Goal: Transaction & Acquisition: Purchase product/service

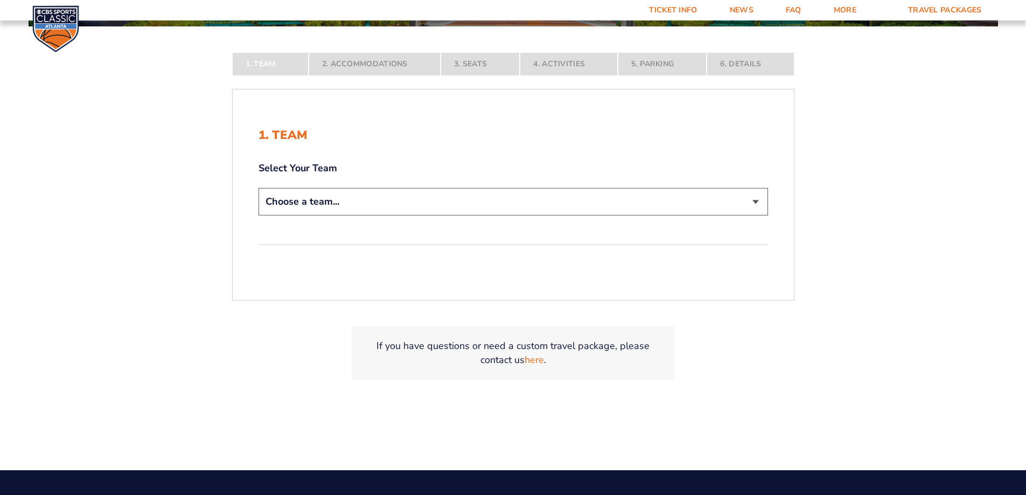
scroll to position [269, 0]
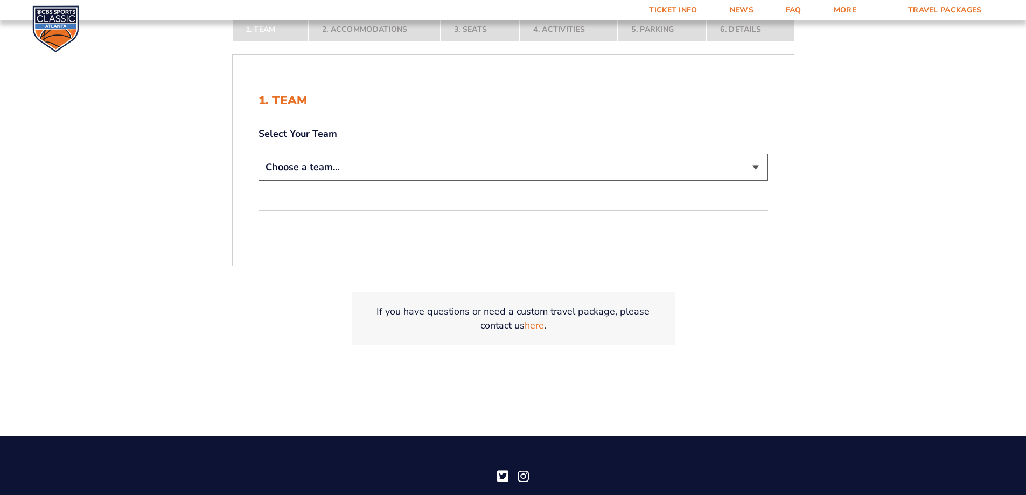
click at [505, 162] on select "Choose a team... [US_STATE] Wildcats [US_STATE] State Buckeyes [US_STATE] Tar H…" at bounding box center [514, 167] width 510 height 27
select select "12956"
click at [259, 154] on select "Choose a team... [US_STATE] Wildcats [US_STATE] State Buckeyes [US_STATE] Tar H…" at bounding box center [514, 167] width 510 height 27
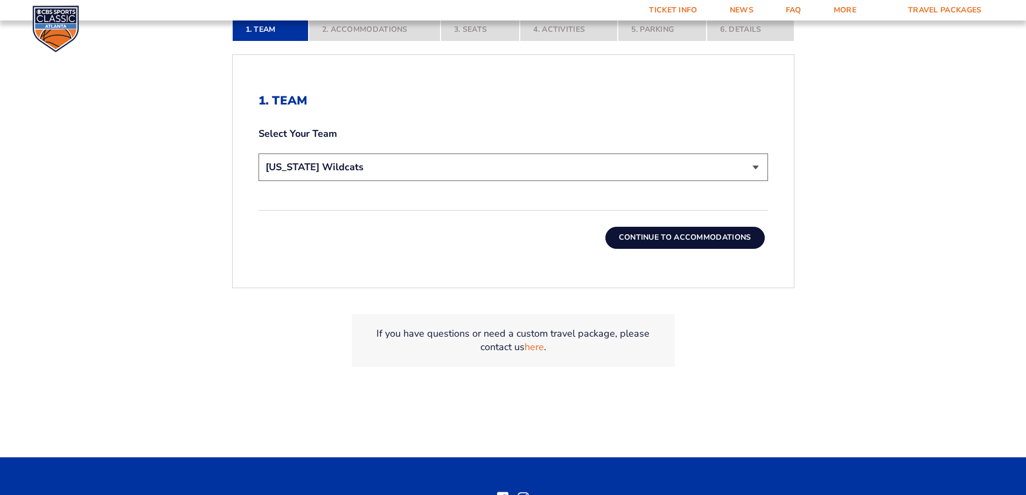
click at [654, 238] on button "Continue To Accommodations" at bounding box center [684, 238] width 159 height 22
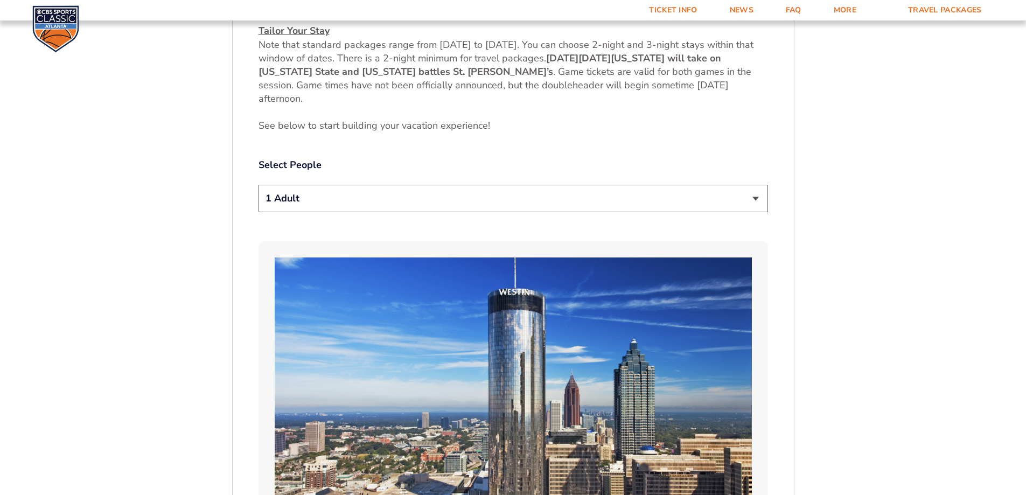
scroll to position [557, 0]
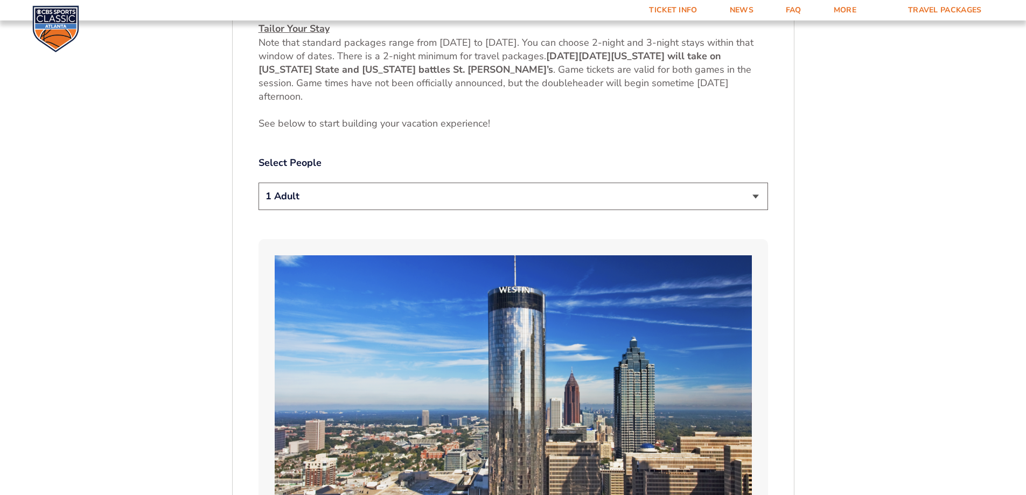
click at [358, 194] on select "1 Adult 2 Adults 3 Adults 4 Adults 2 Adults + 1 Child 2 Adults + 2 Children 2 A…" at bounding box center [514, 196] width 510 height 27
select select "4 Adults"
click at [259, 183] on select "1 Adult 2 Adults 3 Adults 4 Adults 2 Adults + 1 Child 2 Adults + 2 Children 2 A…" at bounding box center [514, 196] width 510 height 27
click at [402, 196] on select "1 Adult 2 Adults 3 Adults 4 Adults 2 Adults + 1 Child 2 Adults + 2 Children 2 A…" at bounding box center [514, 196] width 510 height 27
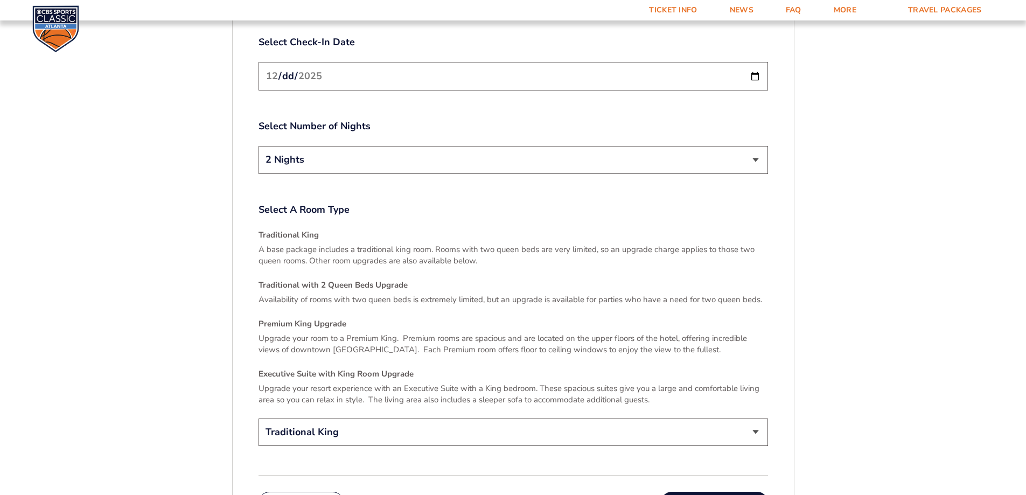
scroll to position [1473, 0]
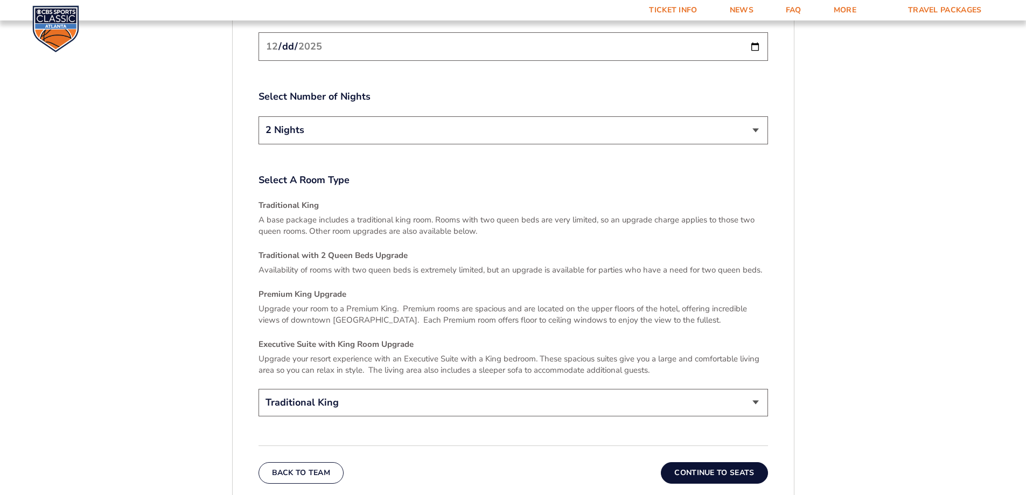
click at [388, 118] on select "2 Nights 3 Nights" at bounding box center [514, 129] width 510 height 27
select select "3 Nights"
click at [259, 116] on select "2 Nights 3 Nights" at bounding box center [514, 129] width 510 height 27
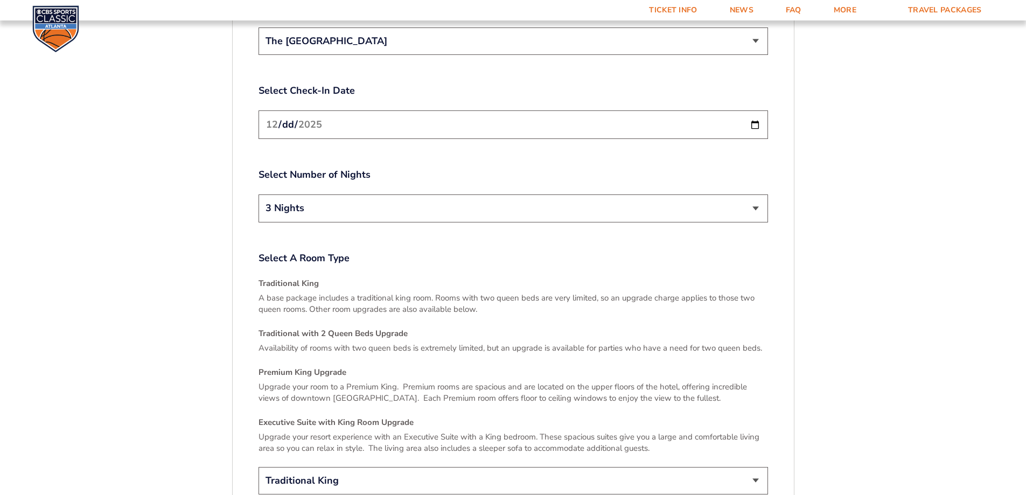
scroll to position [1293, 0]
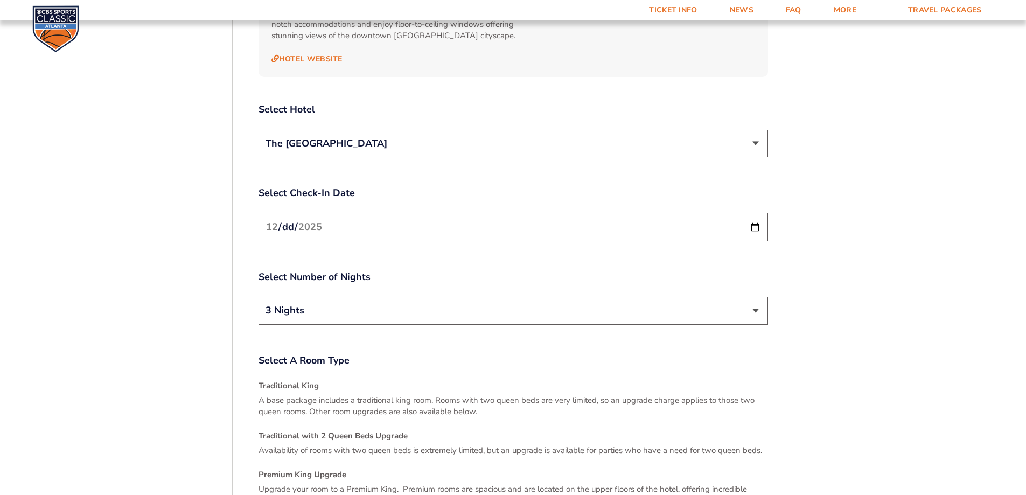
click at [752, 216] on input "2025-12-19" at bounding box center [514, 227] width 510 height 29
click at [680, 273] on div "Select Number of Nights 2 Nights 3 Nights" at bounding box center [514, 298] width 510 height 57
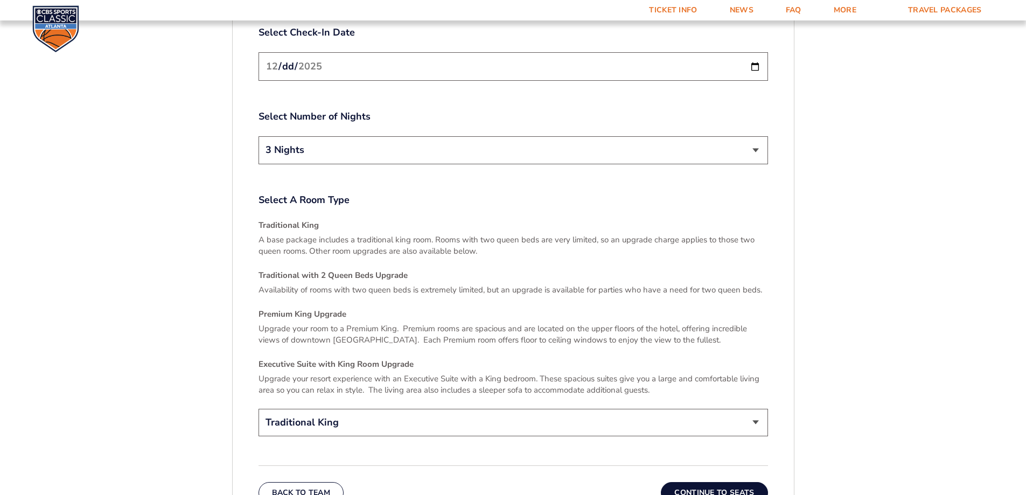
scroll to position [1670, 0]
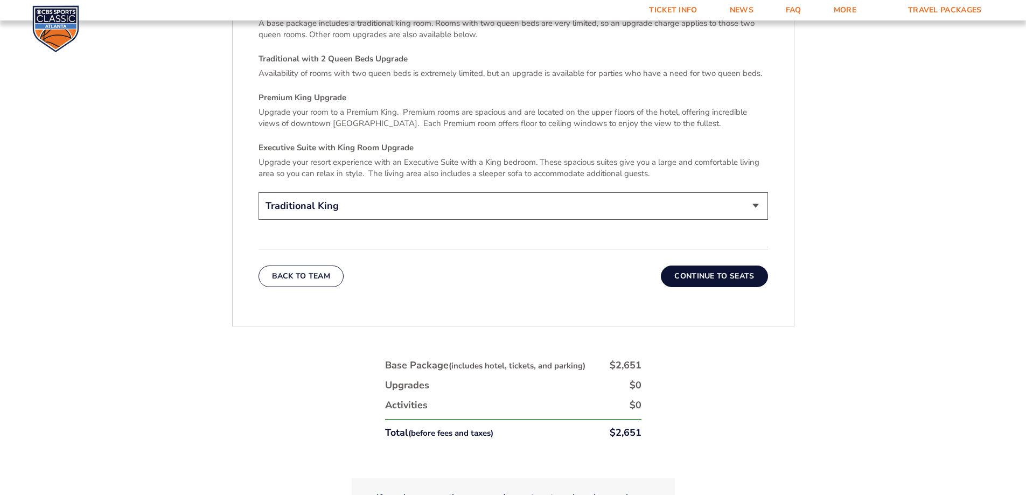
click at [412, 199] on select "Traditional King Traditional with 2 Queen Beds Upgrade (+$45 per night) Premium…" at bounding box center [514, 205] width 510 height 27
click at [259, 192] on select "Traditional King Traditional with 2 Queen Beds Upgrade (+$45 per night) Premium…" at bounding box center [514, 205] width 510 height 27
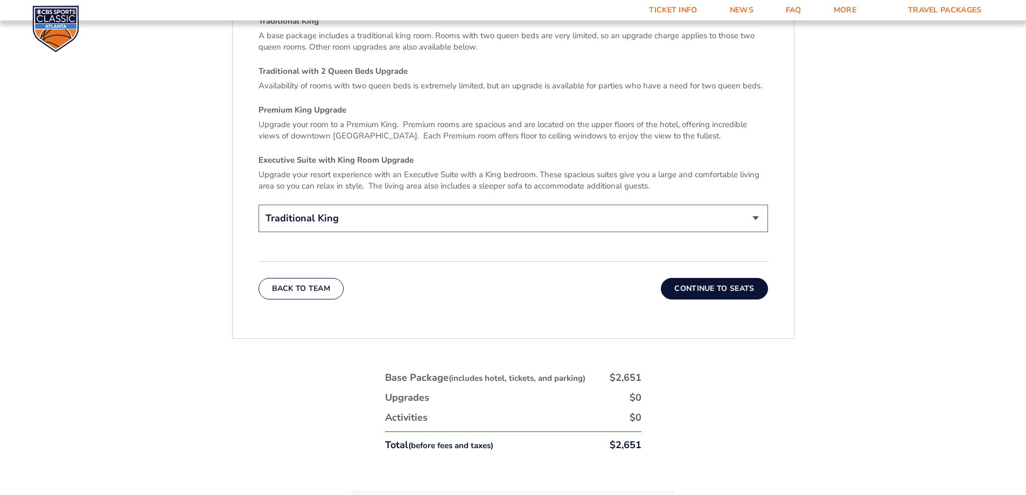
scroll to position [1778, 0]
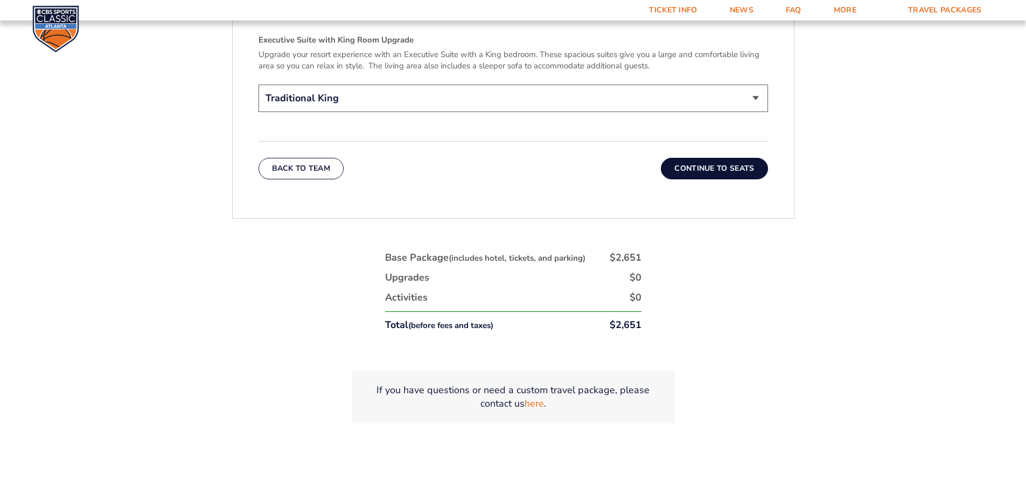
click at [702, 162] on button "Continue To Seats" at bounding box center [714, 169] width 107 height 22
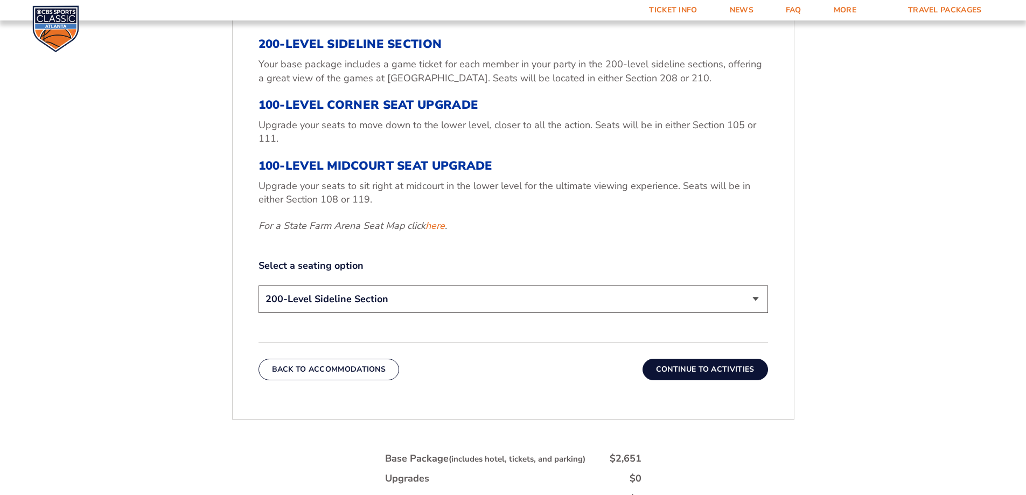
scroll to position [450, 0]
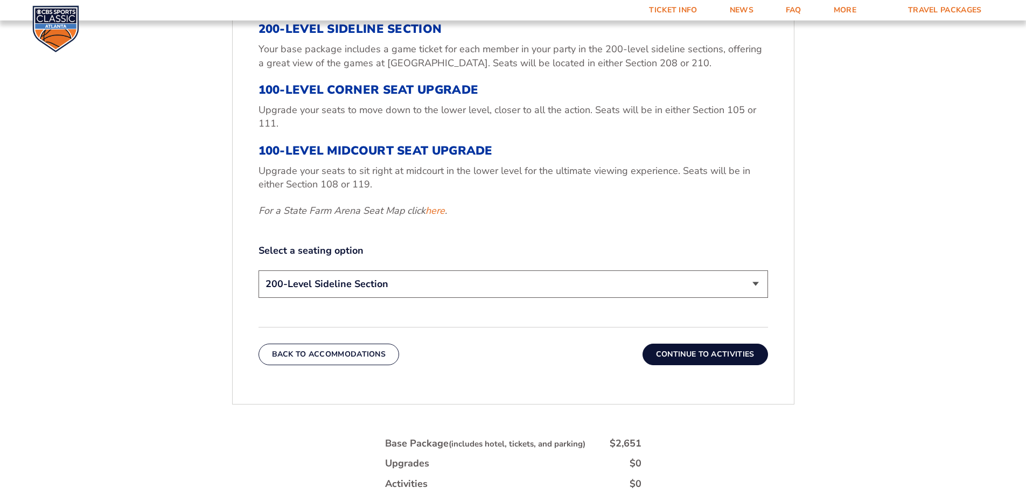
click at [445, 287] on select "200-Level Sideline Section 100-Level Corner Seat Upgrade (+$120 per person) 100…" at bounding box center [514, 283] width 510 height 27
select select "100-Level Midcourt Seat Upgrade"
click at [259, 270] on select "200-Level Sideline Section 100-Level Corner Seat Upgrade (+$120 per person) 100…" at bounding box center [514, 283] width 510 height 27
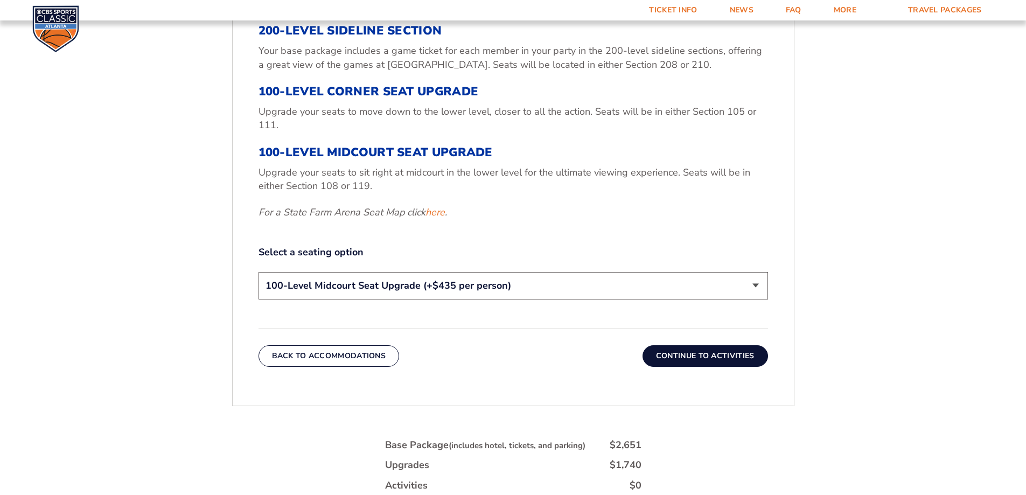
scroll to position [431, 0]
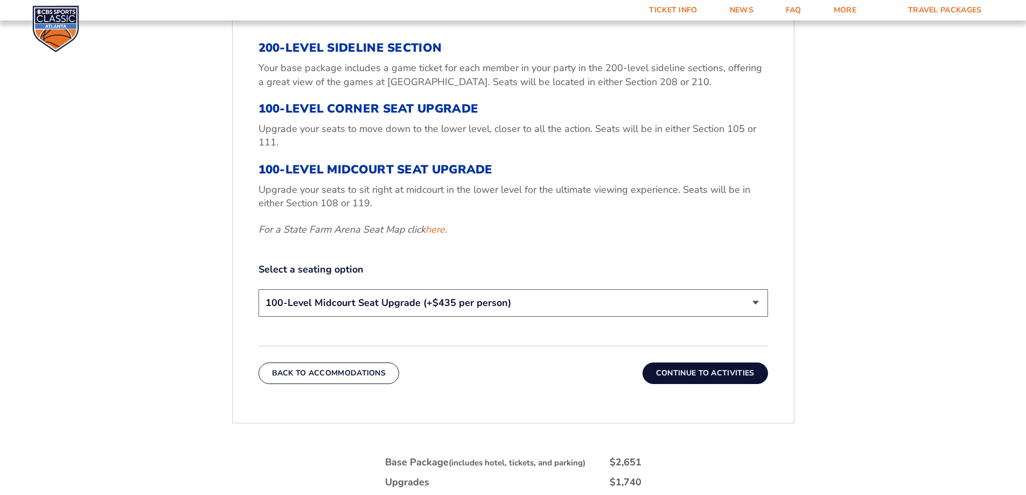
click at [475, 311] on select "200-Level Sideline Section 100-Level Corner Seat Upgrade (+$120 per person) 100…" at bounding box center [514, 302] width 510 height 27
click at [474, 311] on select "200-Level Sideline Section 100-Level Corner Seat Upgrade (+$120 per person) 100…" at bounding box center [514, 302] width 510 height 27
click at [540, 378] on div "Back To Accommodations Continue To Activities" at bounding box center [514, 365] width 510 height 38
click at [687, 375] on button "Continue To Activities" at bounding box center [706, 374] width 126 height 22
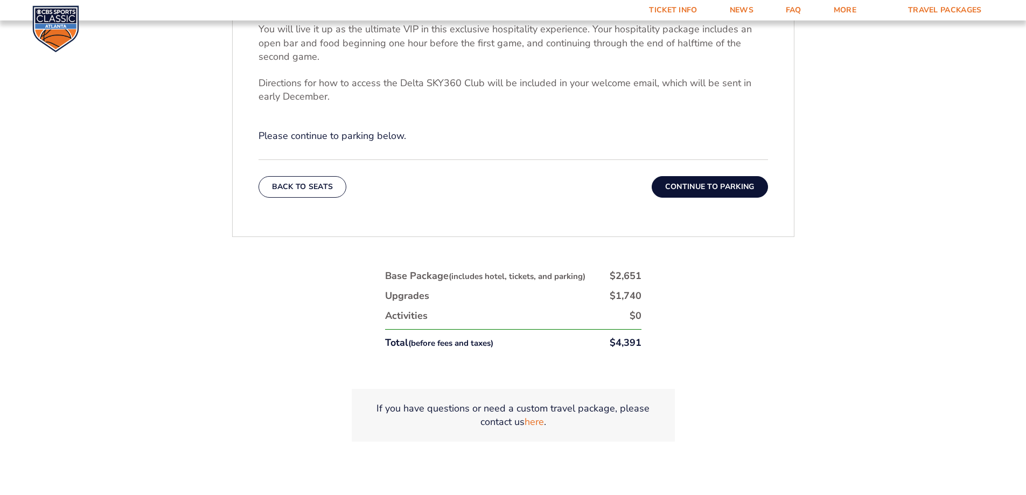
scroll to position [504, 0]
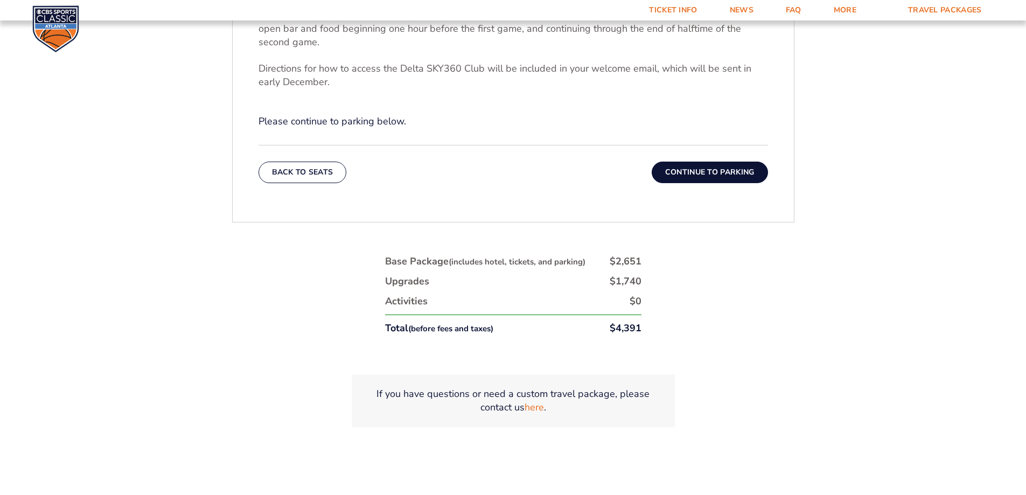
click at [699, 175] on button "Continue To Parking" at bounding box center [710, 173] width 116 height 22
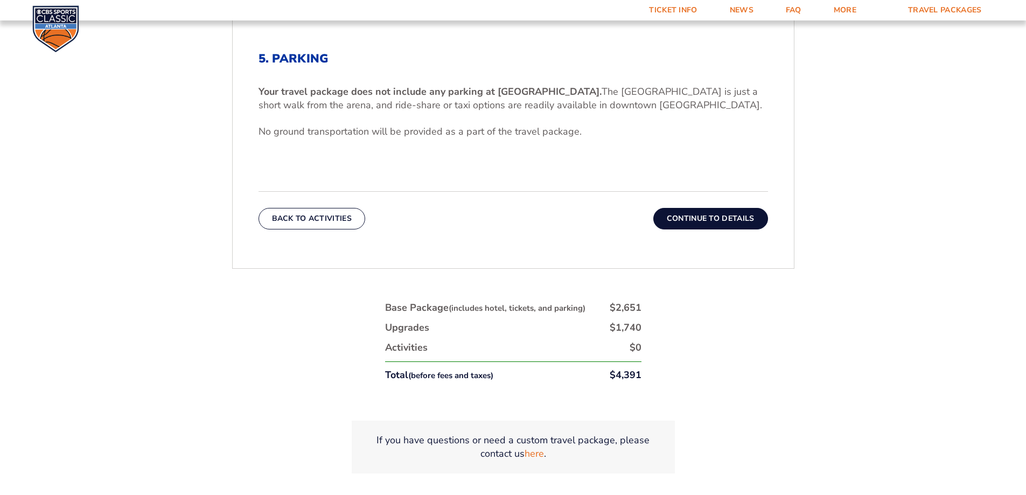
scroll to position [396, 0]
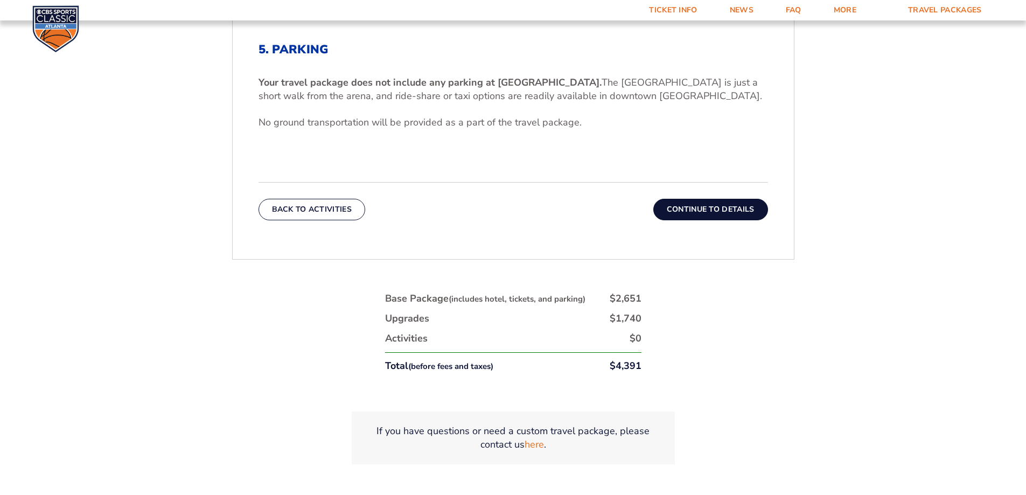
click at [690, 210] on button "Continue To Details" at bounding box center [710, 210] width 115 height 22
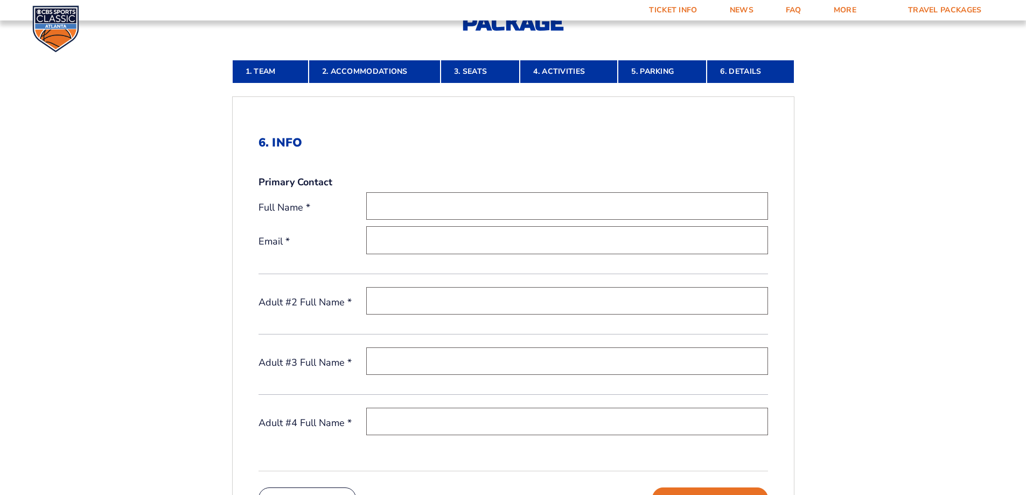
scroll to position [288, 0]
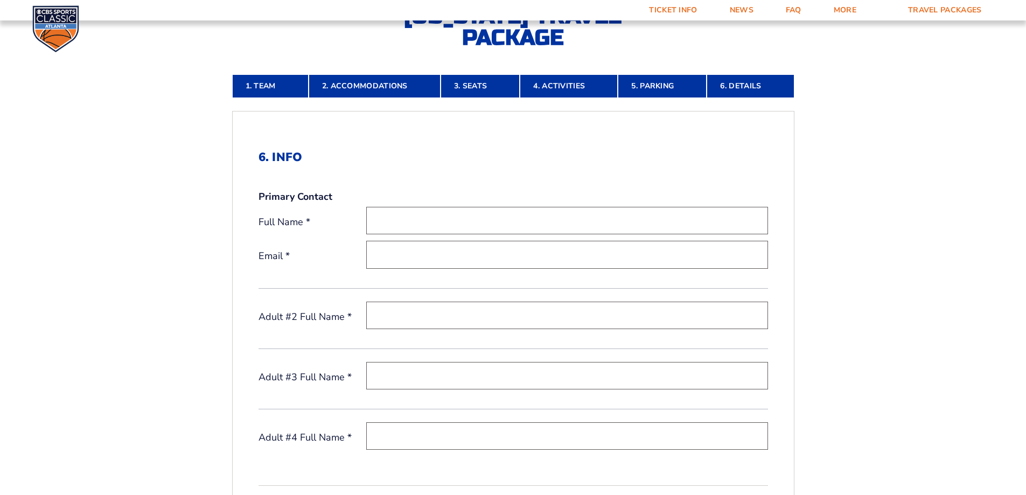
click at [449, 219] on input "text" at bounding box center [567, 220] width 402 height 27
type input "Brian Whittaker"
type input "[PERSON_NAME][EMAIL_ADDRESS][DOMAIN_NAME]"
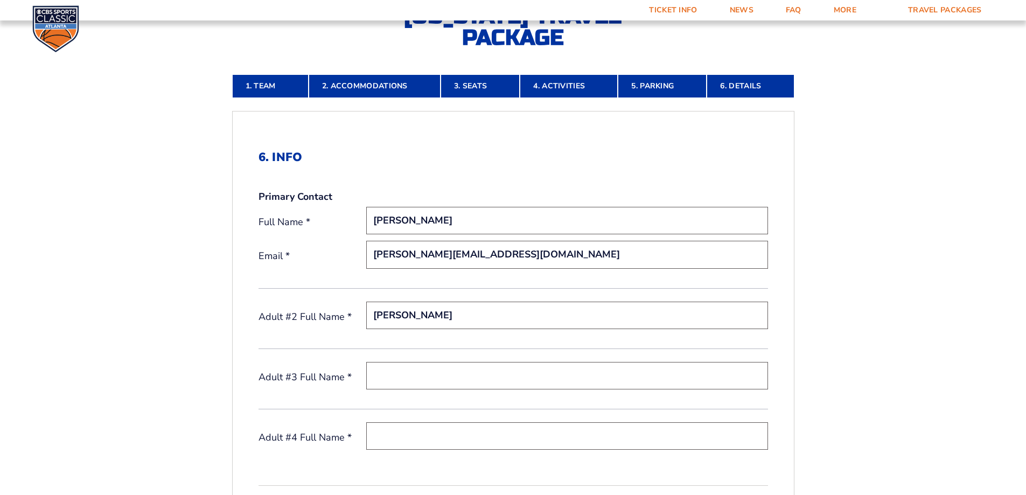
type input "[PERSON_NAME]"
type input "B"
click at [414, 315] on input "[PERSON_NAME]" at bounding box center [567, 315] width 402 height 27
type input "B"
type input "DaShawn Groves"
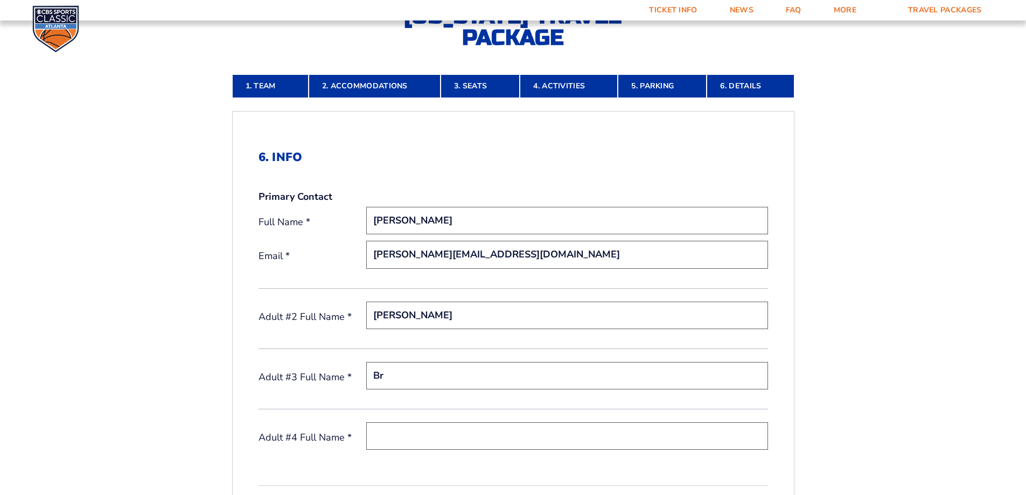
type input "B"
type input "Perry Whittaker"
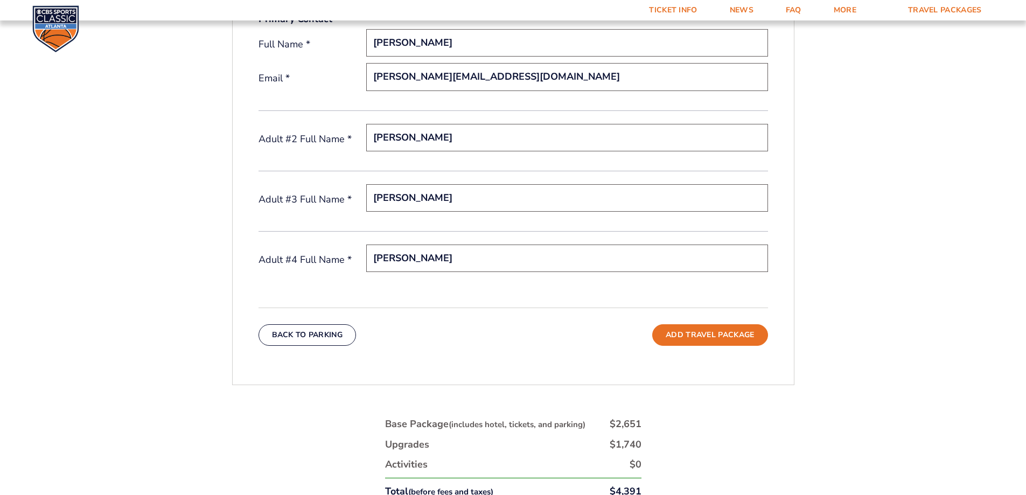
scroll to position [504, 0]
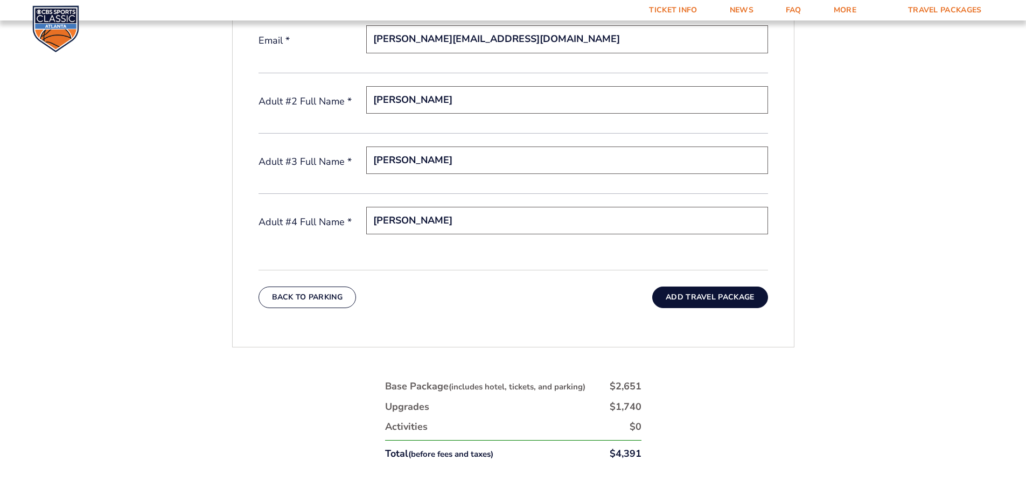
type input "Christine Whittaker"
click at [731, 297] on button "Add Travel Package" at bounding box center [709, 298] width 115 height 22
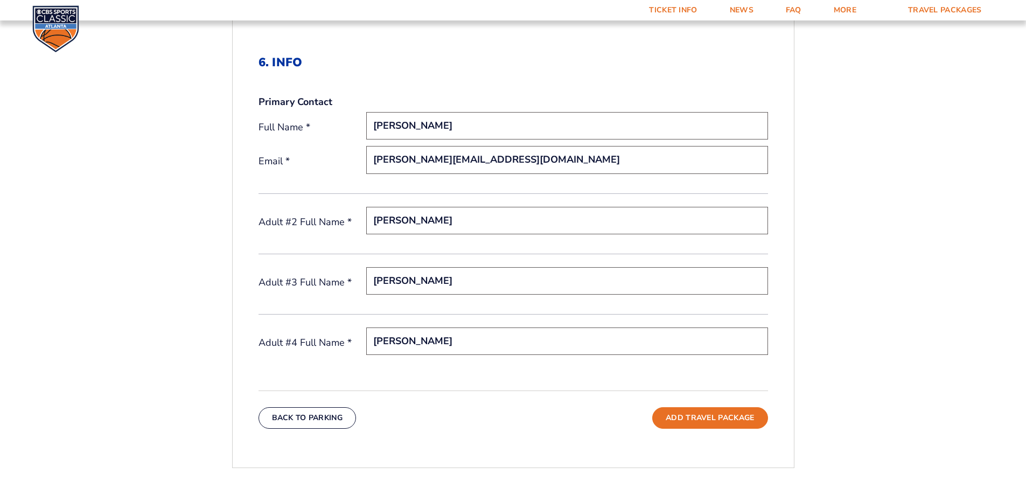
scroll to position [234, 0]
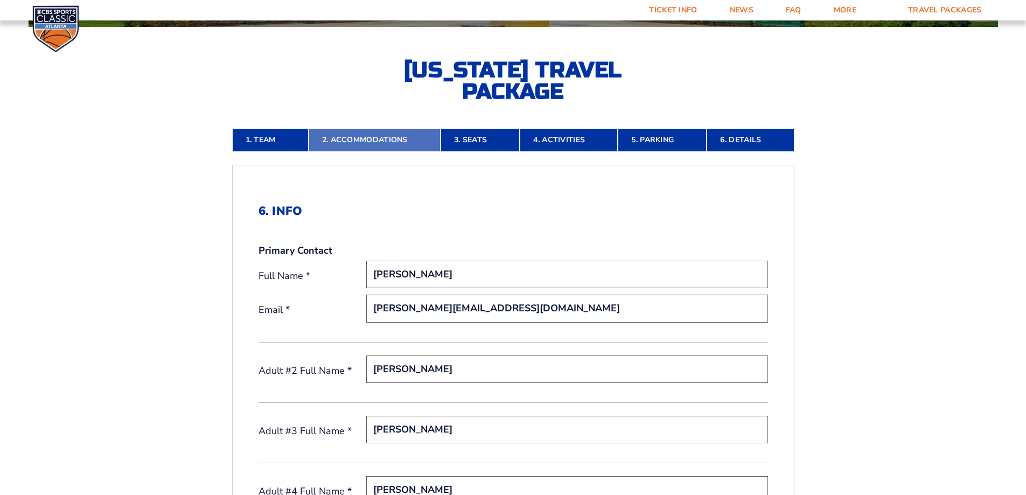
click at [394, 135] on link "2. Accommodations" at bounding box center [375, 140] width 132 height 24
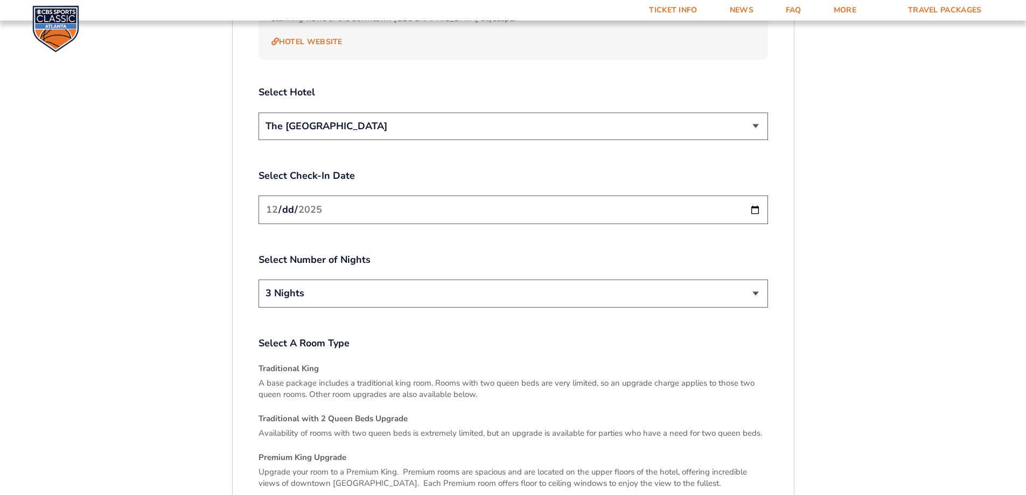
scroll to position [1312, 0]
click at [423, 111] on select "The [GEOGRAPHIC_DATA]" at bounding box center [514, 124] width 510 height 27
click at [400, 266] on div "Select Number of Nights 2 Nights 3 Nights" at bounding box center [514, 280] width 510 height 57
click at [393, 281] on select "2 Nights 3 Nights" at bounding box center [514, 291] width 510 height 27
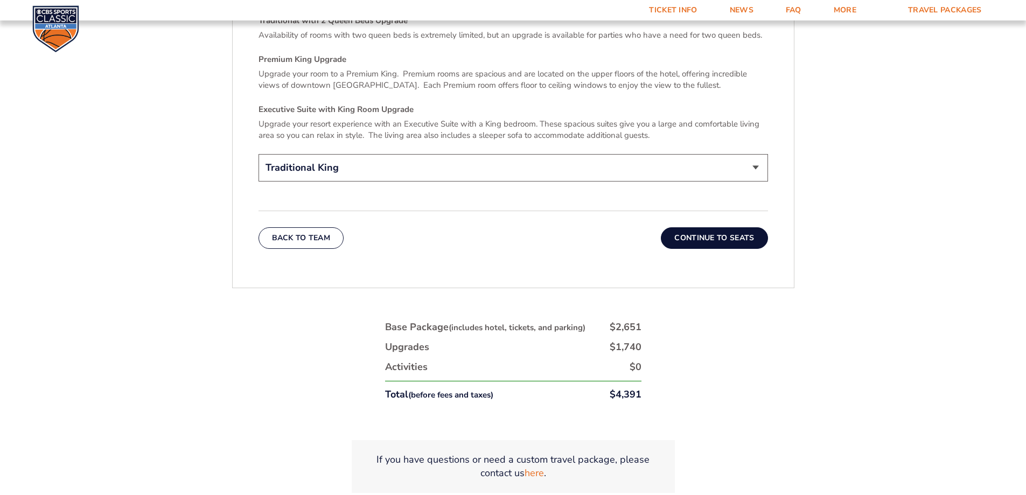
scroll to position [1796, 0]
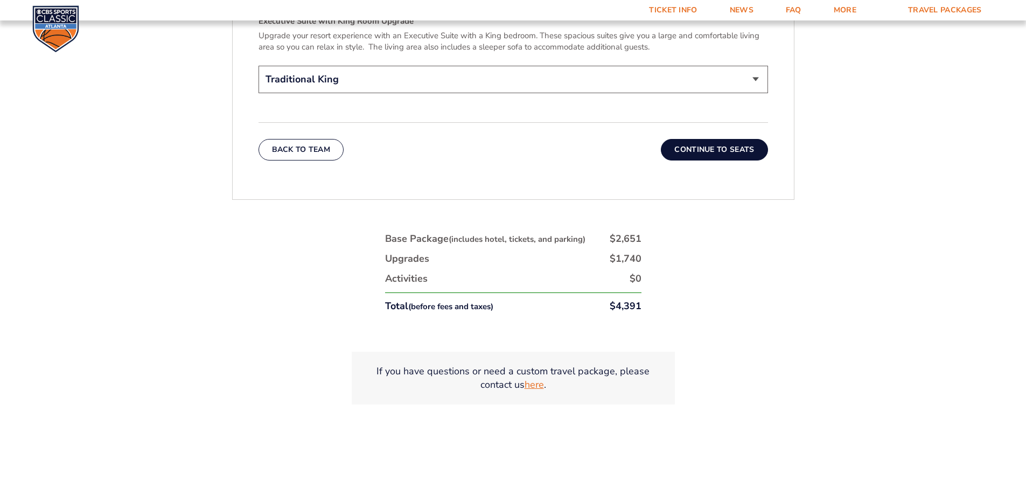
click at [537, 378] on link "here" at bounding box center [534, 384] width 19 height 13
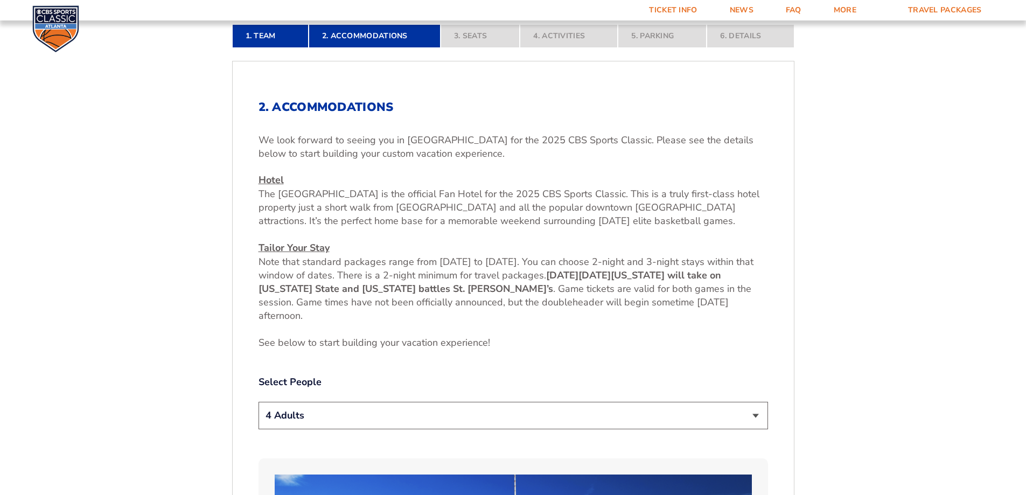
scroll to position [342, 0]
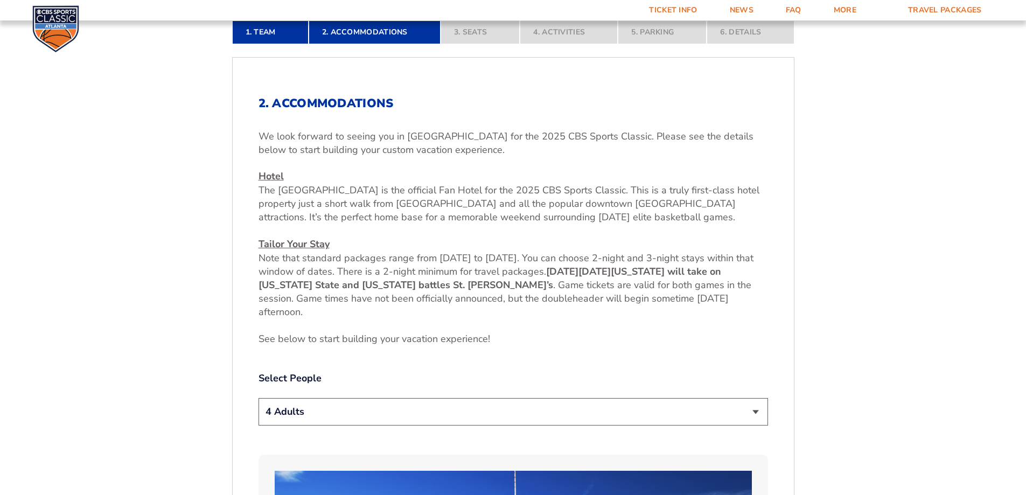
click at [654, 403] on select "1 Adult 2 Adults 3 Adults 4 Adults 2 Adults + 1 Child 2 Adults + 2 Children 2 A…" at bounding box center [514, 411] width 510 height 27
click at [522, 165] on div "We look forward to seeing you in Atlanta for the 2025 CBS Sports Classic. Pleas…" at bounding box center [514, 238] width 510 height 216
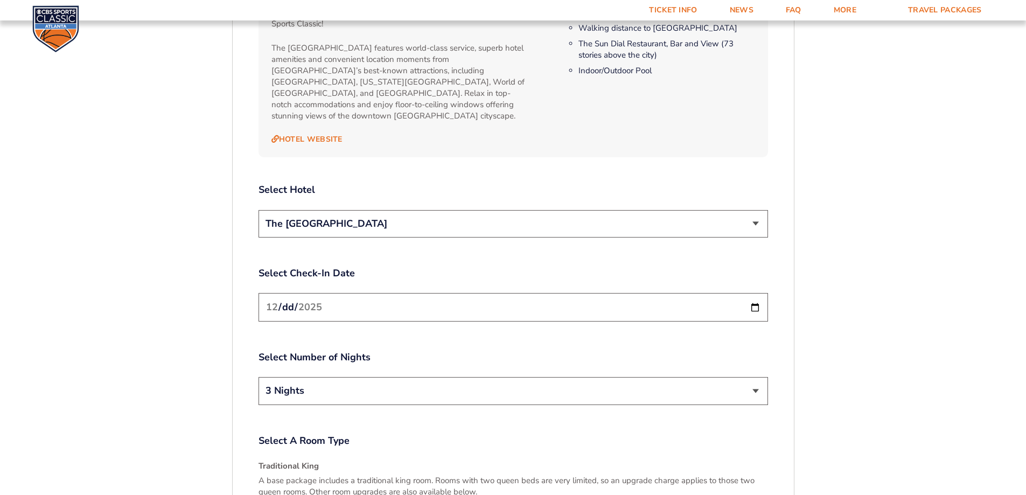
scroll to position [1096, 0]
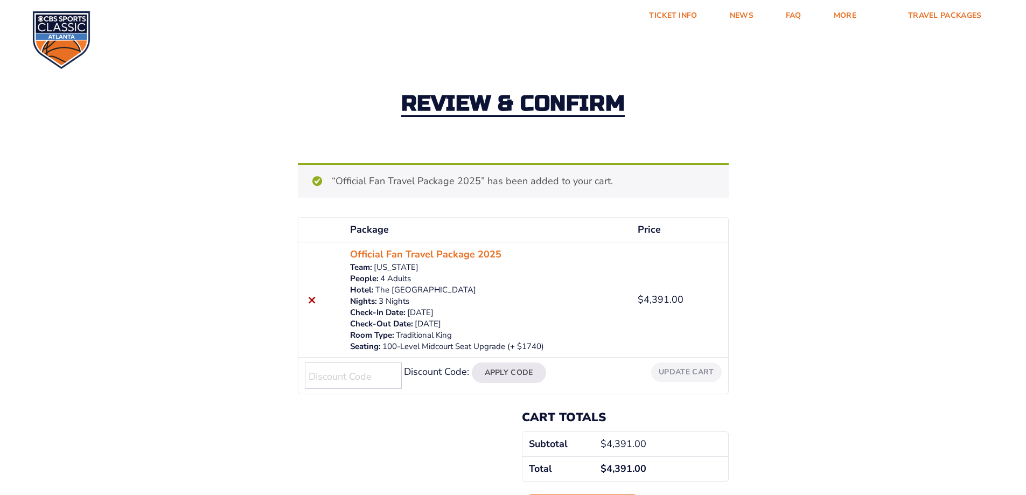
click at [719, 315] on td "$ 4,391.00" at bounding box center [679, 299] width 97 height 115
click at [476, 304] on p "3 Nights" at bounding box center [487, 301] width 275 height 11
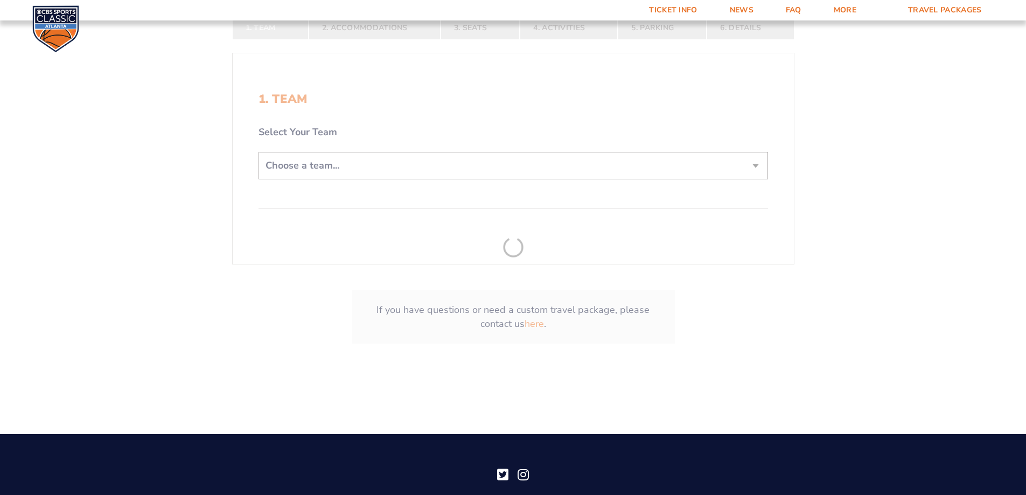
scroll to position [215, 0]
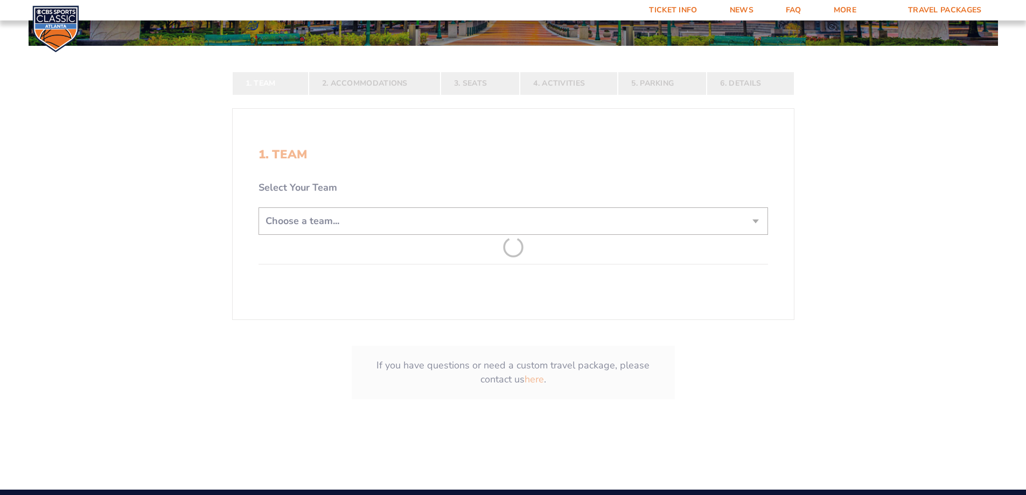
click at [358, 212] on form "Kentucky Kentucky Travel Package Ohio State Ohio State Travel Package North Car…" at bounding box center [513, 118] width 1026 height 666
click at [357, 237] on div "Choose a team... [US_STATE] Wildcats [US_STATE] State Buckeyes [US_STATE] Tar H…" at bounding box center [514, 222] width 510 height 31
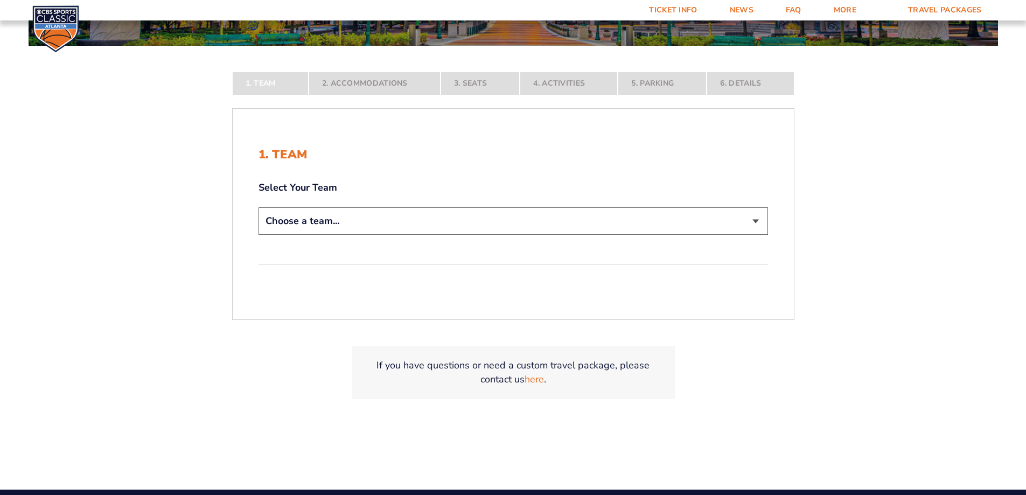
click at [358, 231] on select "Choose a team... [US_STATE] Wildcats [US_STATE] State Buckeyes [US_STATE] Tar H…" at bounding box center [514, 220] width 510 height 27
select select "12956"
click at [259, 235] on select "Choose a team... [US_STATE] Wildcats [US_STATE] State Buckeyes [US_STATE] Tar H…" at bounding box center [514, 220] width 510 height 27
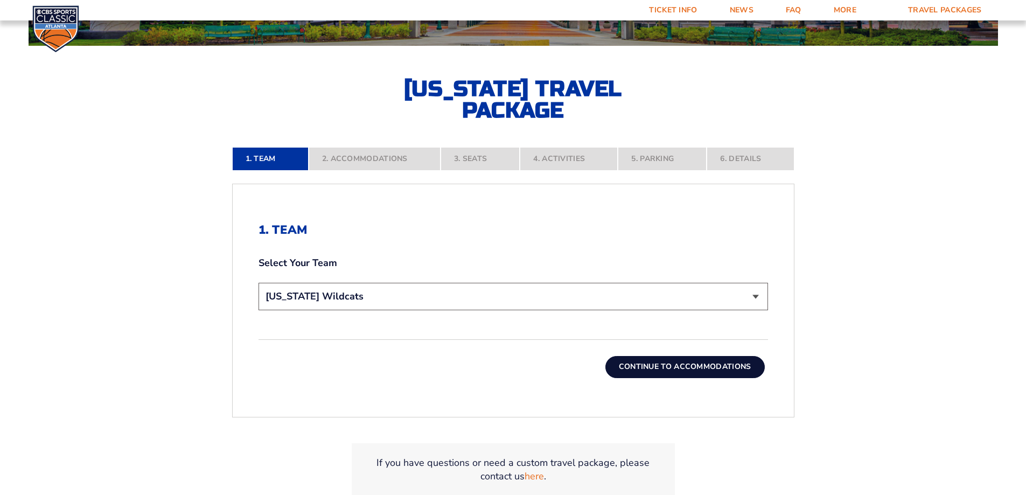
click at [674, 366] on button "Continue To Accommodations" at bounding box center [684, 367] width 159 height 22
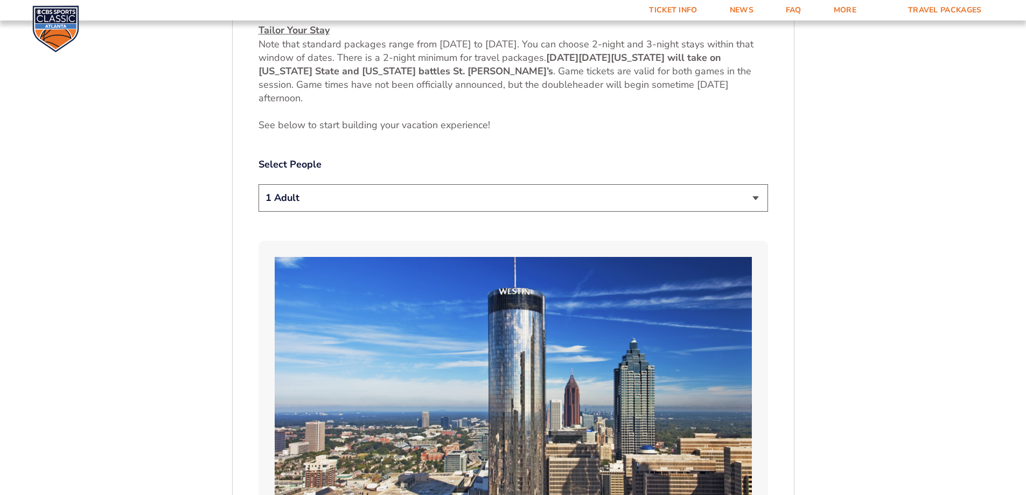
scroll to position [557, 0]
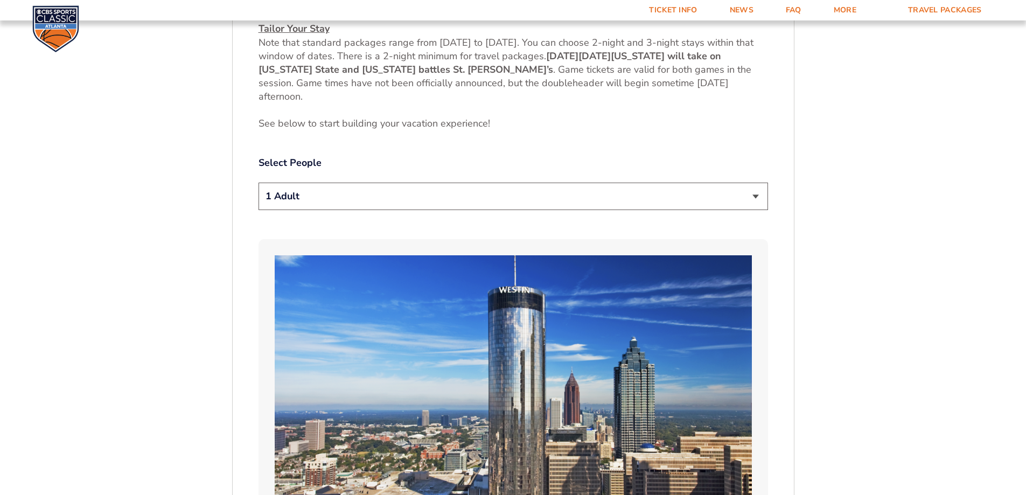
click at [360, 201] on select "1 Adult 2 Adults 3 Adults 4 Adults 2 Adults + 1 Child 2 Adults + 2 Children 2 A…" at bounding box center [514, 196] width 510 height 27
click at [259, 183] on select "1 Adult 2 Adults 3 Adults 4 Adults 2 Adults + 1 Child 2 Adults + 2 Children 2 A…" at bounding box center [514, 196] width 510 height 27
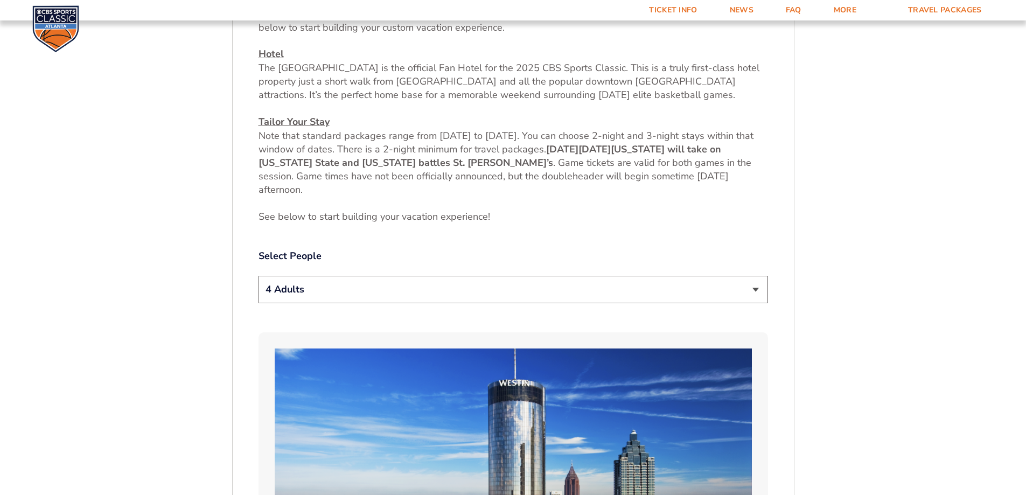
scroll to position [342, 0]
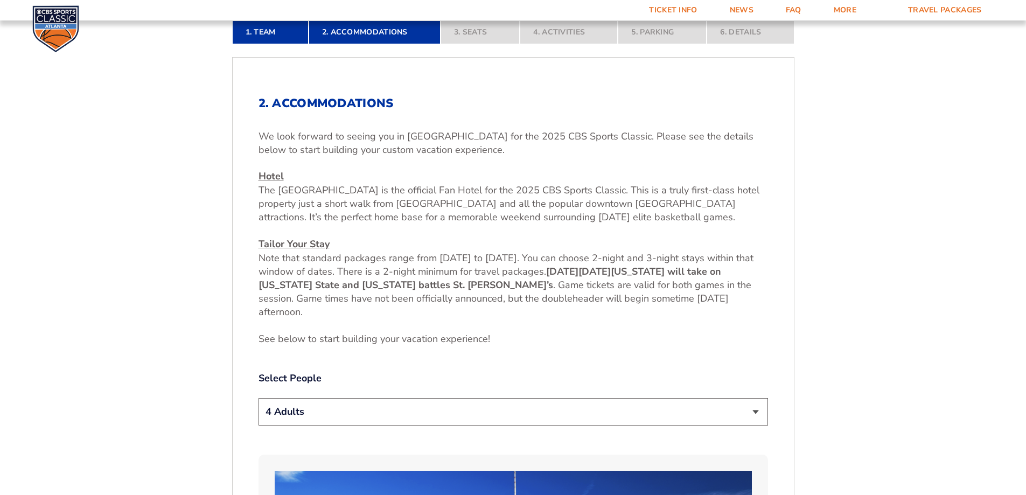
click at [442, 401] on select "1 Adult 2 Adults 3 Adults 4 Adults 2 Adults + 1 Child 2 Adults + 2 Children 2 A…" at bounding box center [514, 411] width 510 height 27
select select "2 Adults"
click at [259, 398] on select "1 Adult 2 Adults 3 Adults 4 Adults 2 Adults + 1 Child 2 Adults + 2 Children 2 A…" at bounding box center [514, 411] width 510 height 27
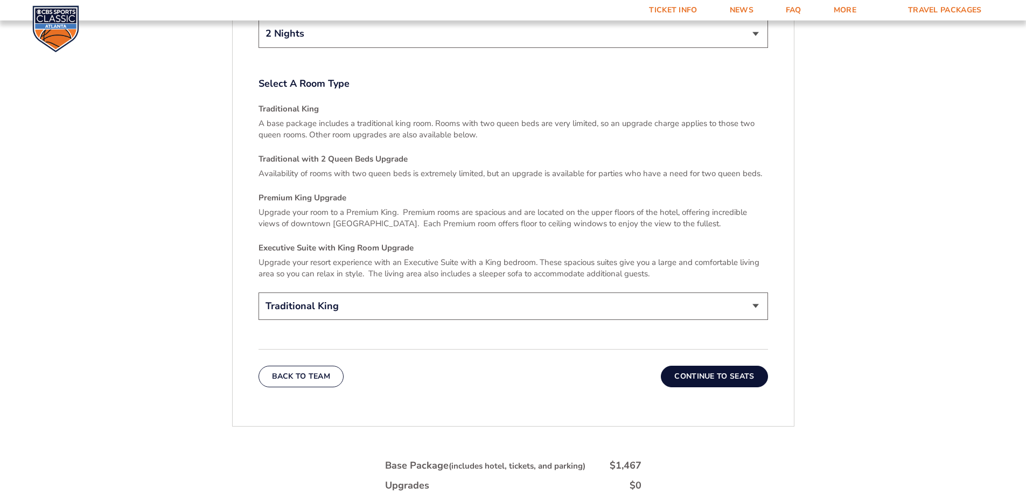
scroll to position [1581, 0]
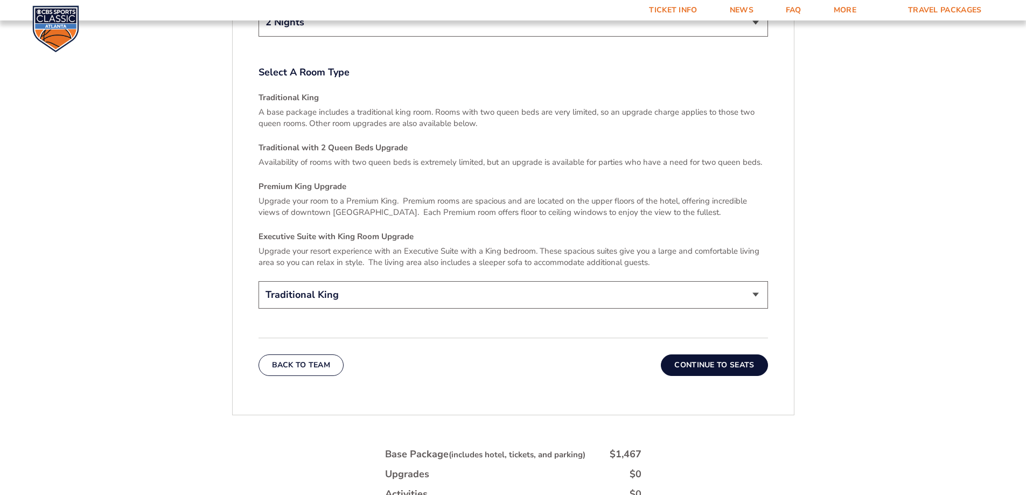
click at [438, 287] on select "Traditional King Traditional with 2 Queen Beds Upgrade (+$45 per night) Premium…" at bounding box center [514, 294] width 510 height 27
click at [468, 215] on div "Traditional King A base package includes a traditional king room. Rooms with tw…" at bounding box center [514, 180] width 510 height 176
click at [679, 354] on button "Continue To Seats" at bounding box center [714, 365] width 107 height 22
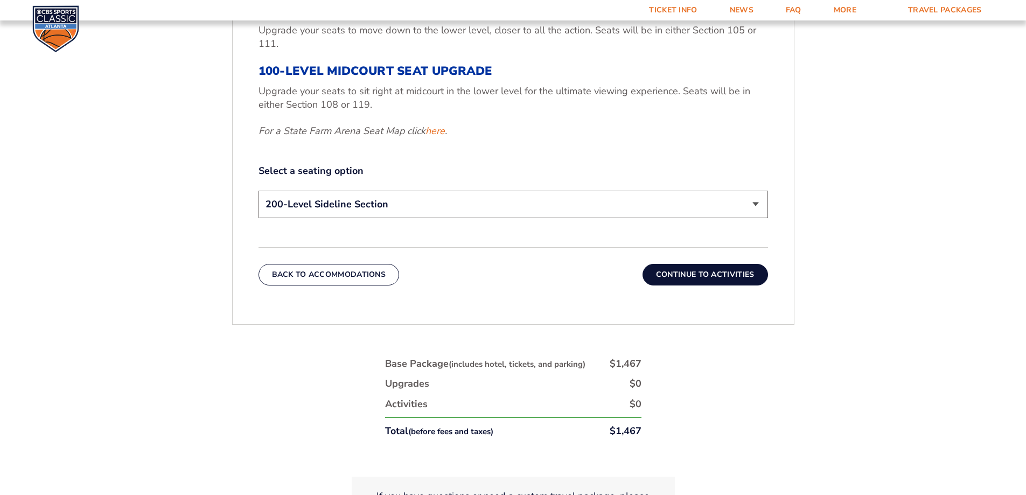
scroll to position [314, 0]
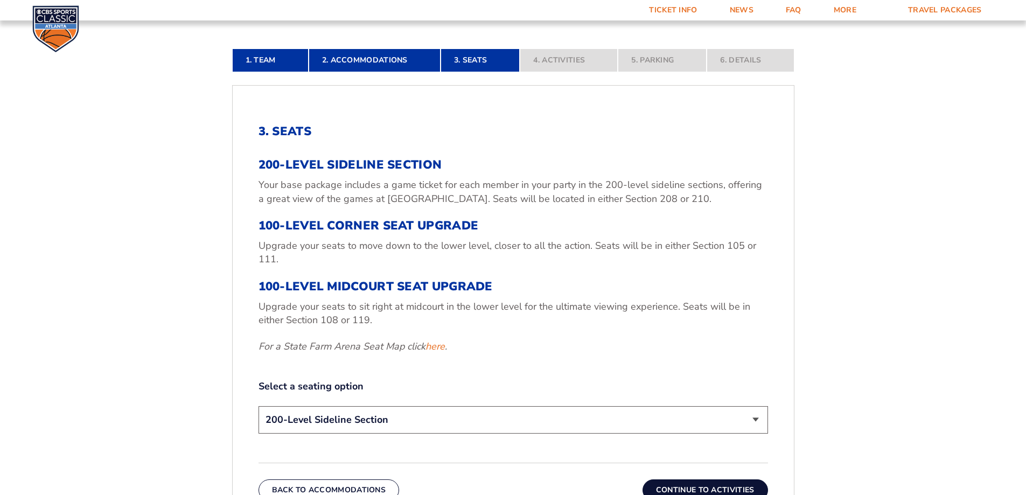
click at [422, 419] on select "200-Level Sideline Section 100-Level Corner Seat Upgrade (+$120 per person) 100…" at bounding box center [514, 419] width 510 height 27
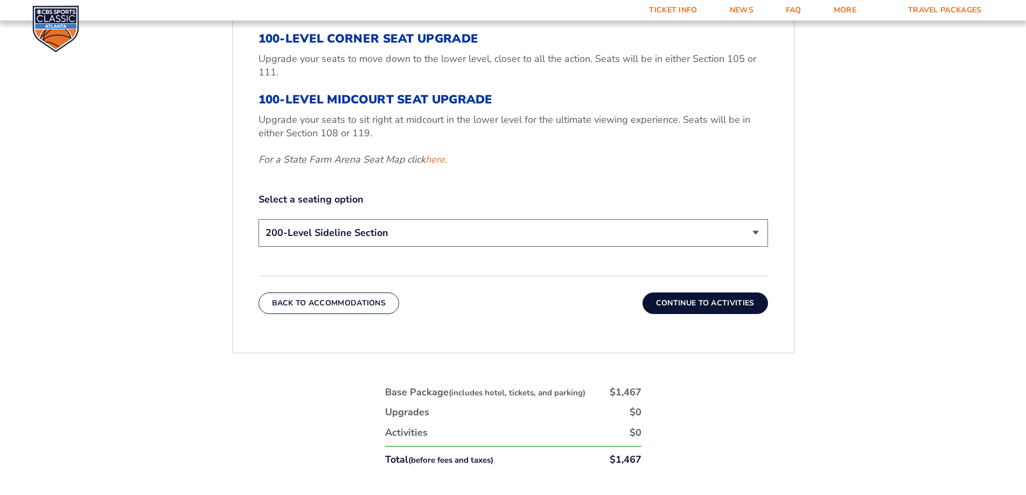
scroll to position [529, 0]
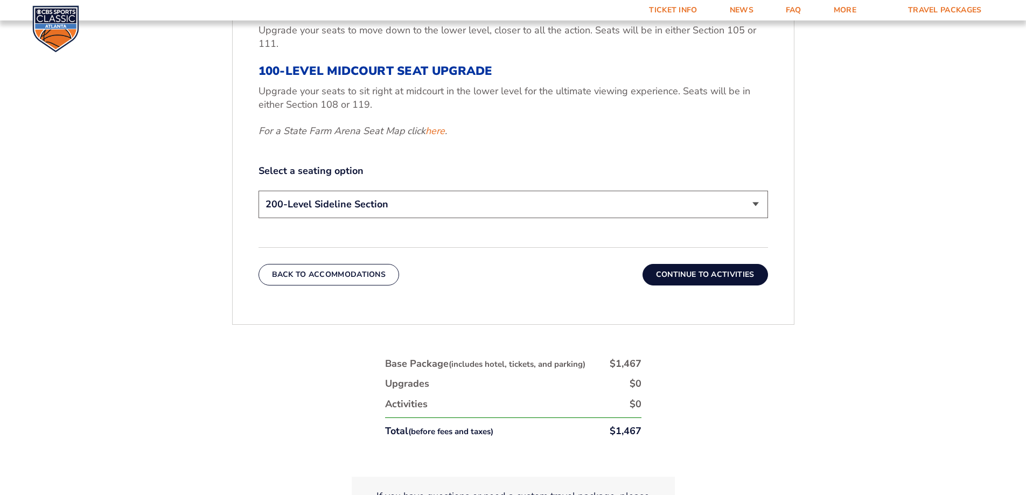
click at [465, 211] on select "200-Level Sideline Section 100-Level Corner Seat Upgrade (+$120 per person) 100…" at bounding box center [514, 204] width 510 height 27
click at [259, 191] on select "200-Level Sideline Section 100-Level Corner Seat Upgrade (+$120 per person) 100…" at bounding box center [514, 204] width 510 height 27
click at [435, 212] on select "200-Level Sideline Section 100-Level Corner Seat Upgrade (+$120 per person) 100…" at bounding box center [514, 204] width 510 height 27
select select "100-Level Midcourt Seat Upgrade"
click at [259, 191] on select "200-Level Sideline Section 100-Level Corner Seat Upgrade (+$120 per person) 100…" at bounding box center [514, 204] width 510 height 27
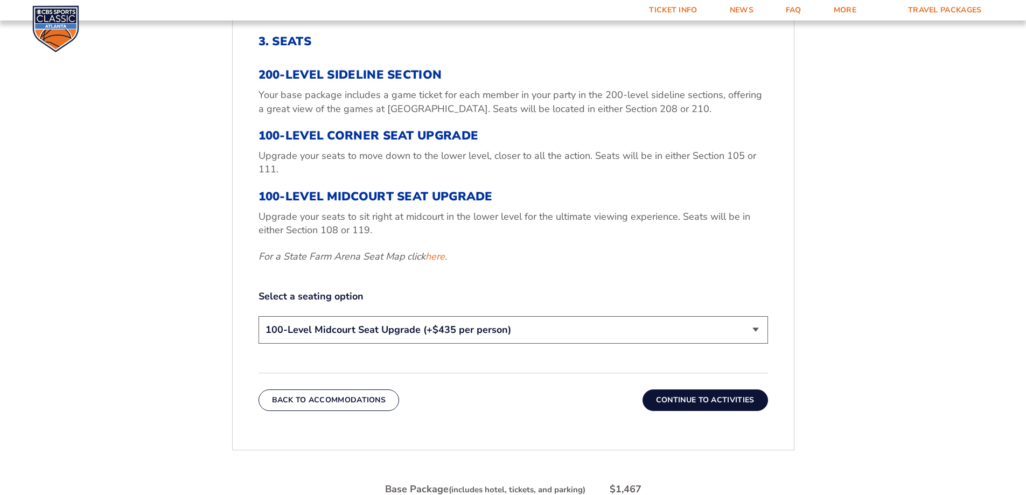
scroll to position [583, 0]
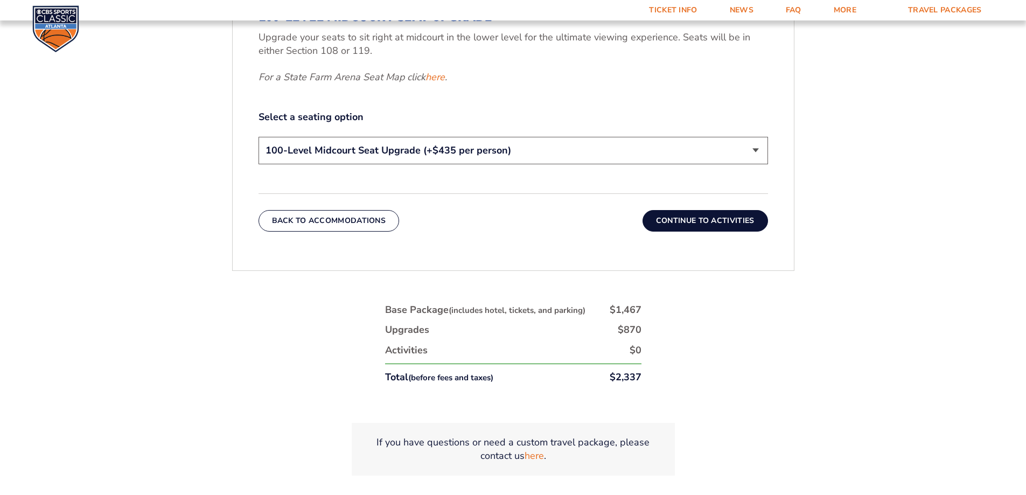
click at [703, 227] on button "Continue To Activities" at bounding box center [706, 221] width 126 height 22
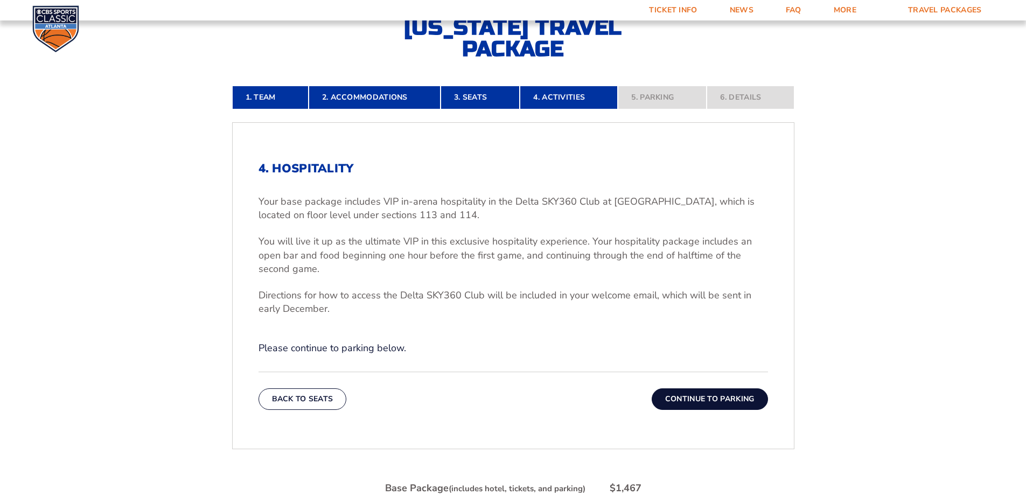
scroll to position [450, 0]
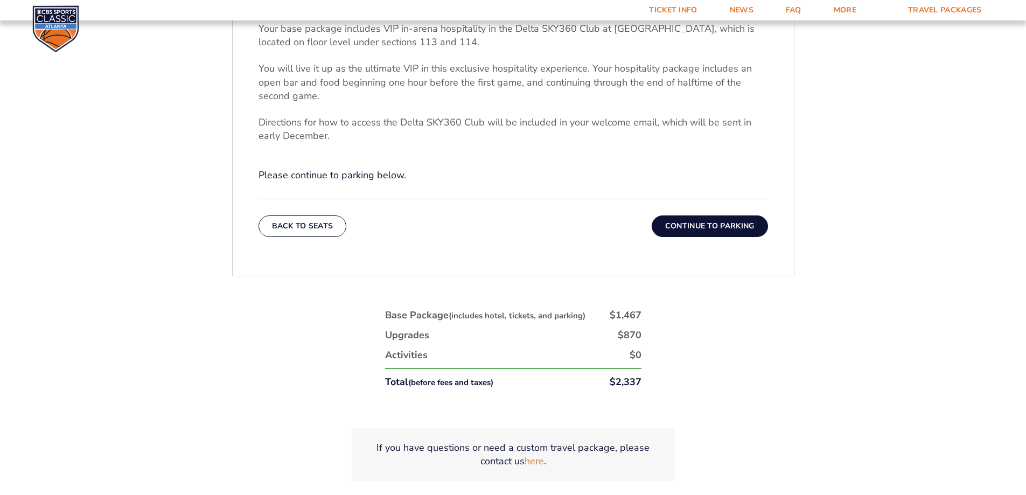
click at [682, 225] on button "Continue To Parking" at bounding box center [710, 226] width 116 height 22
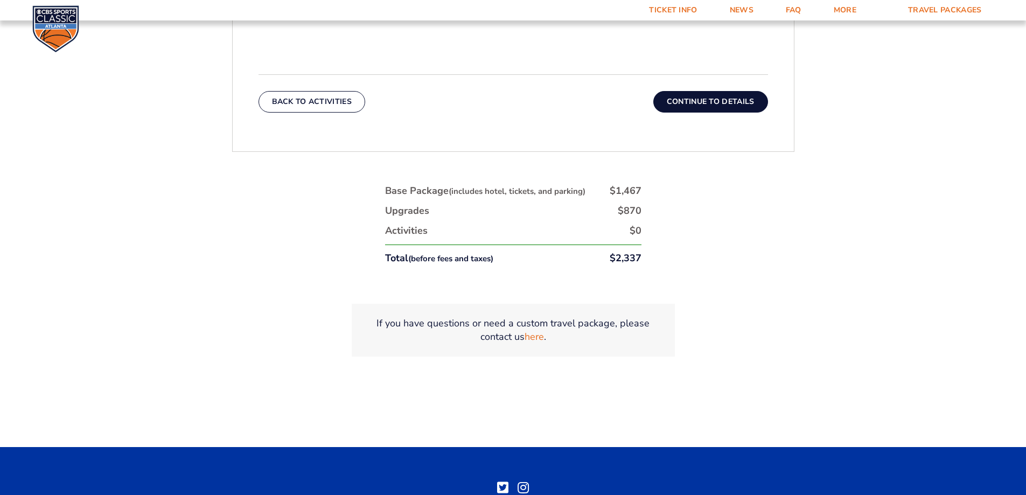
scroll to position [180, 0]
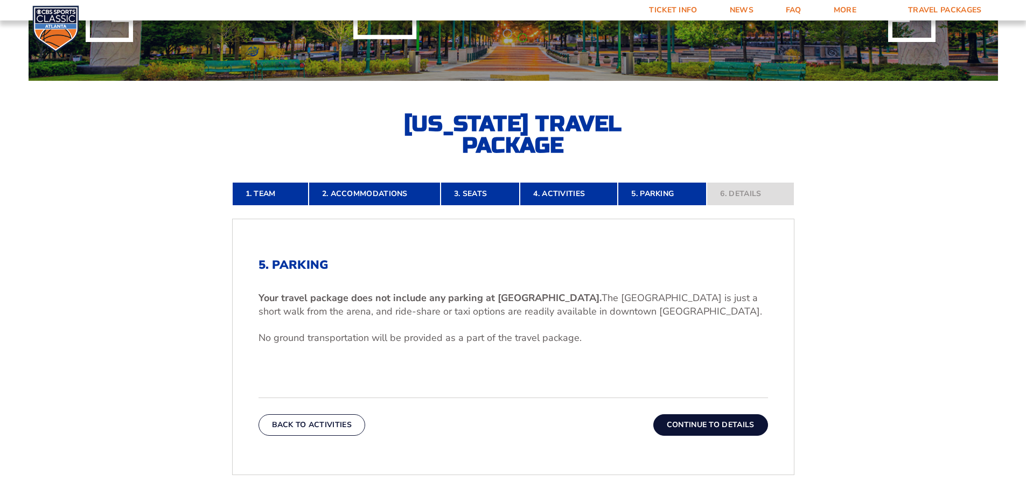
click at [700, 424] on button "Continue To Details" at bounding box center [710, 425] width 115 height 22
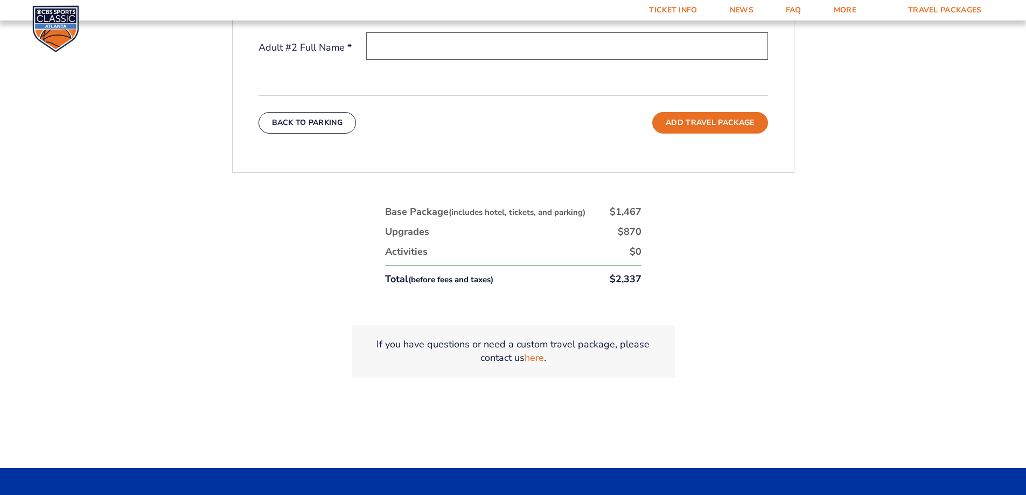
scroll to position [234, 0]
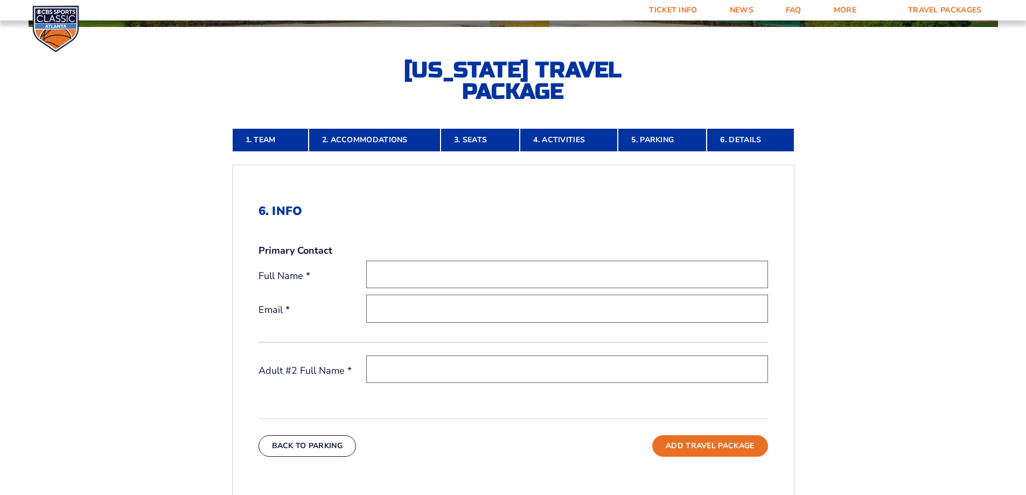
click at [393, 279] on input "text" at bounding box center [567, 274] width 402 height 27
type input "Brian Whittaker"
type input "[PERSON_NAME][EMAIL_ADDRESS][DOMAIN_NAME]"
click at [379, 367] on input "text" at bounding box center [567, 369] width 402 height 27
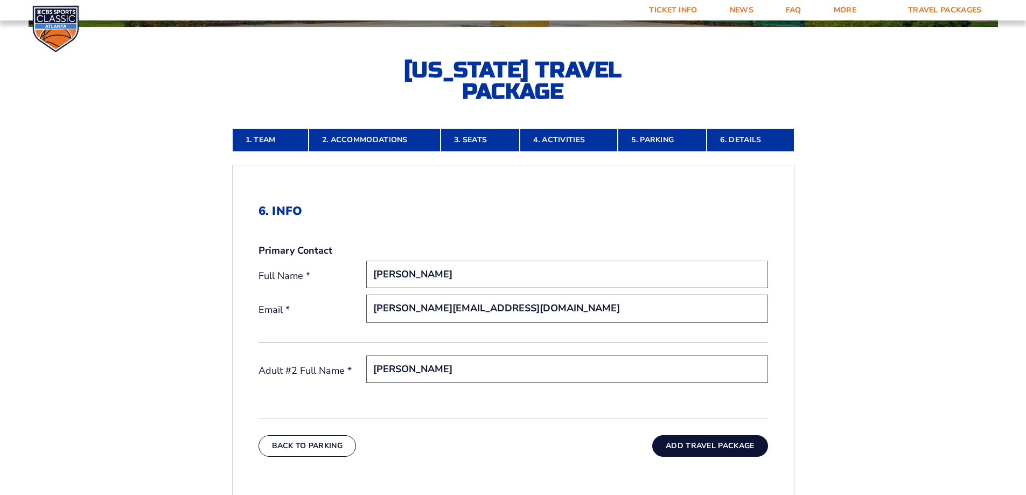
type input "DaShawn Groves"
click at [701, 449] on button "Add Travel Package" at bounding box center [709, 446] width 115 height 22
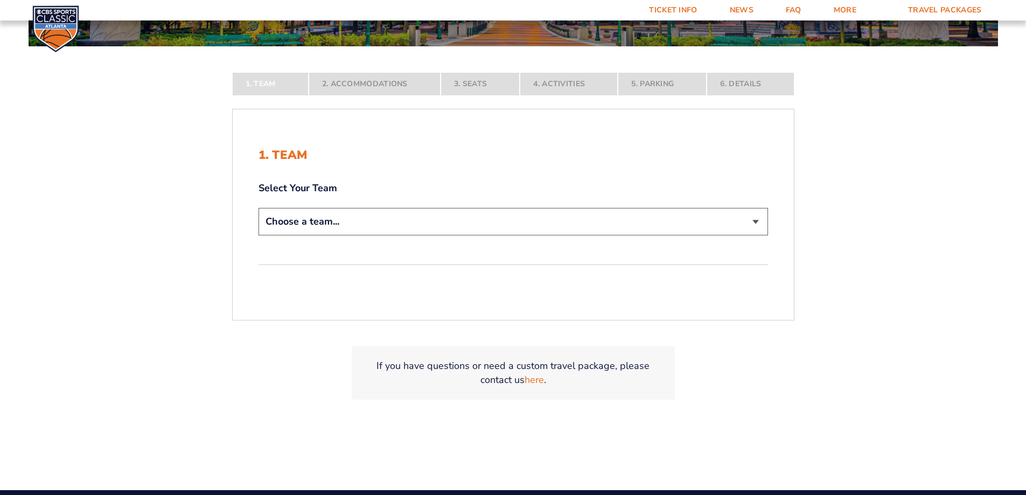
scroll to position [215, 0]
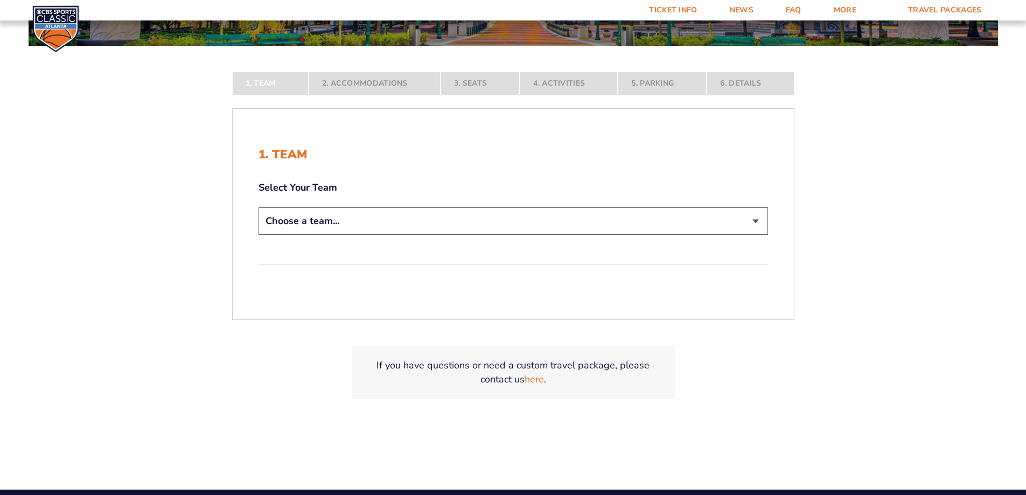
click at [413, 225] on select "Choose a team... Kentucky Wildcats Ohio State Buckeyes North Carolina Tar Heels…" at bounding box center [514, 220] width 510 height 27
select select "12956"
click at [259, 235] on select "Choose a team... Kentucky Wildcats Ohio State Buckeyes North Carolina Tar Heels…" at bounding box center [514, 220] width 510 height 27
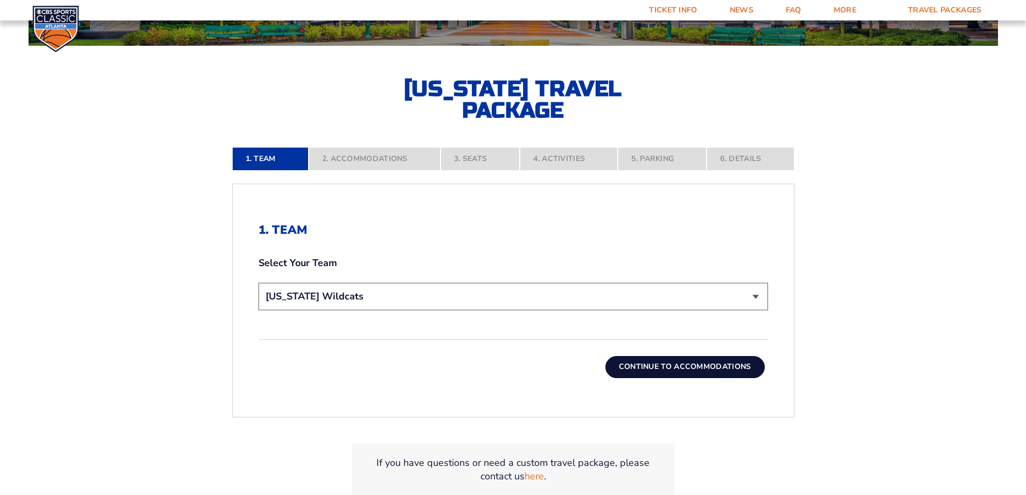
click at [375, 158] on nav "1. Team 2. Accommodations 3. Seats 4. Activities 5. Parking 6. Details" at bounding box center [513, 159] width 562 height 24
click at [671, 360] on button "Continue To Accommodations" at bounding box center [684, 367] width 159 height 22
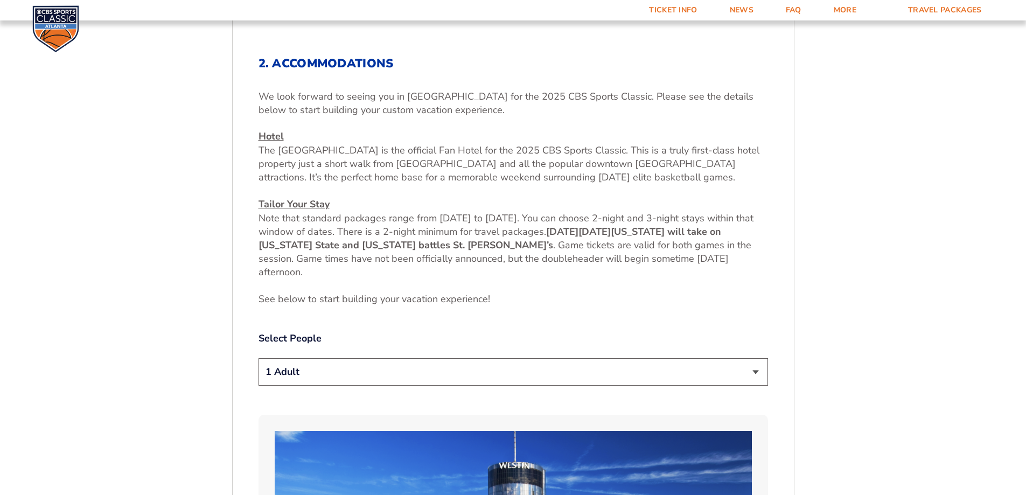
scroll to position [557, 0]
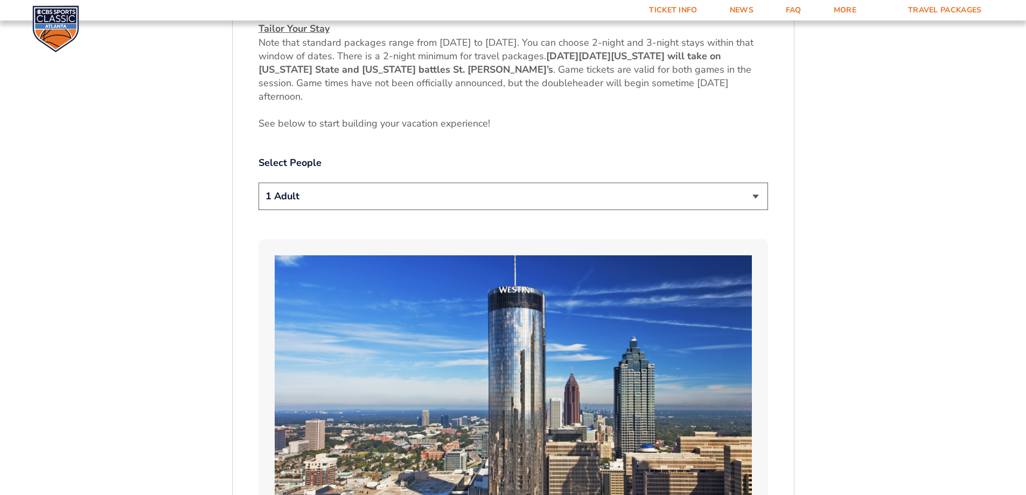
click at [334, 191] on select "1 Adult 2 Adults 3 Adults 4 Adults 2 Adults + 1 Child 2 Adults + 2 Children 2 A…" at bounding box center [514, 196] width 510 height 27
select select "2 Adults"
click at [259, 183] on select "1 Adult 2 Adults 3 Adults 4 Adults 2 Adults + 1 Child 2 Adults + 2 Children 2 A…" at bounding box center [514, 196] width 510 height 27
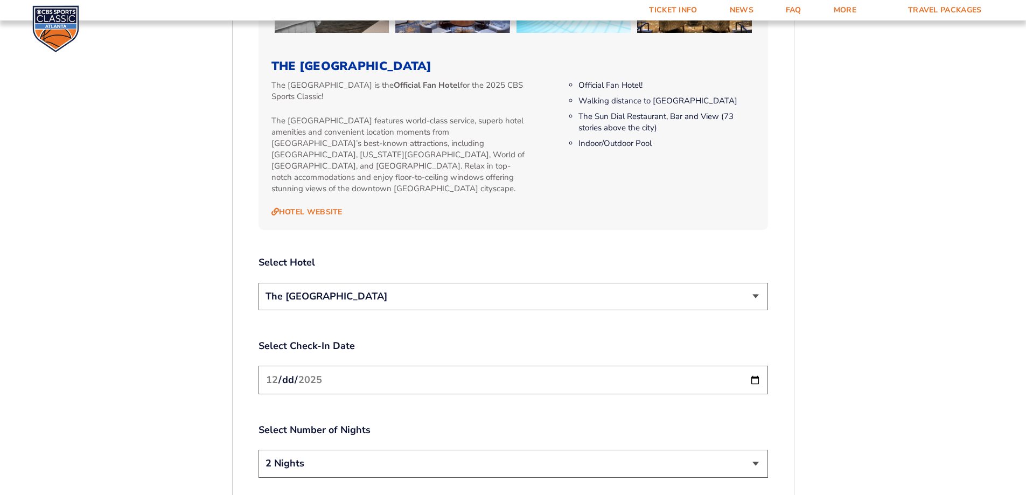
scroll to position [1150, 0]
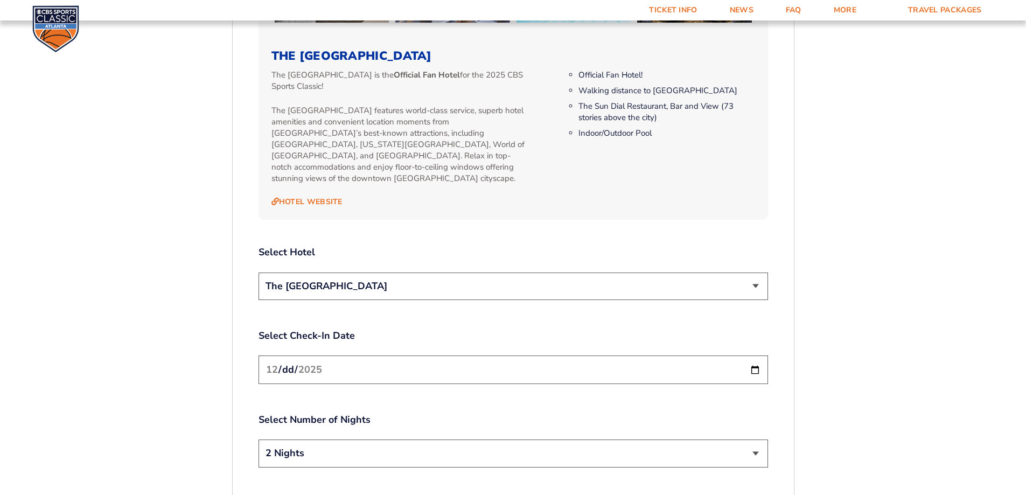
click at [352, 443] on select "2 Nights 3 Nights" at bounding box center [514, 453] width 510 height 27
select select "3 Nights"
click at [259, 440] on select "2 Nights 3 Nights" at bounding box center [514, 453] width 510 height 27
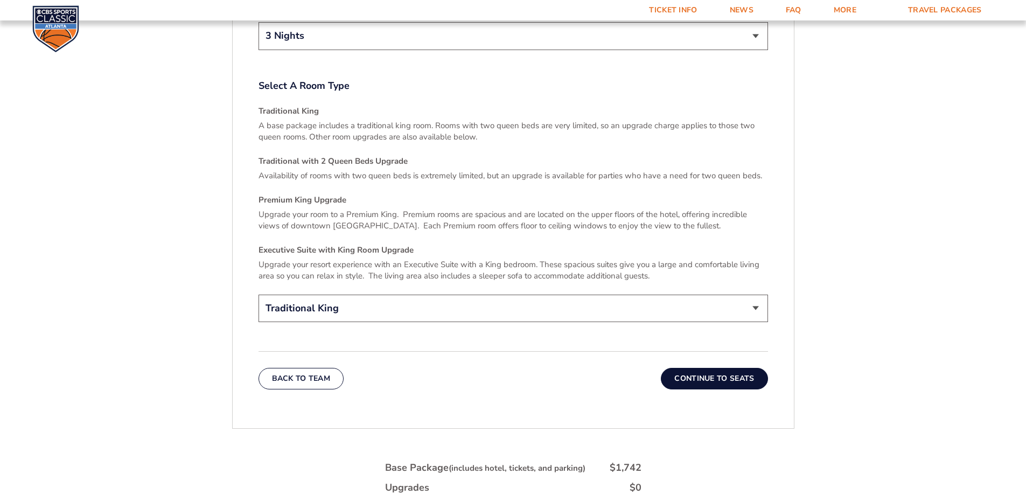
scroll to position [1635, 0]
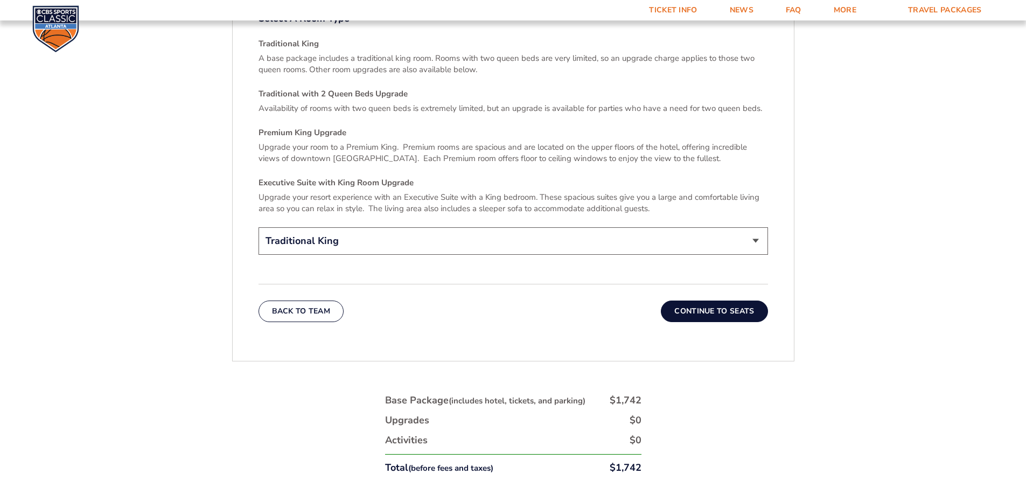
click at [702, 301] on button "Continue To Seats" at bounding box center [714, 312] width 107 height 22
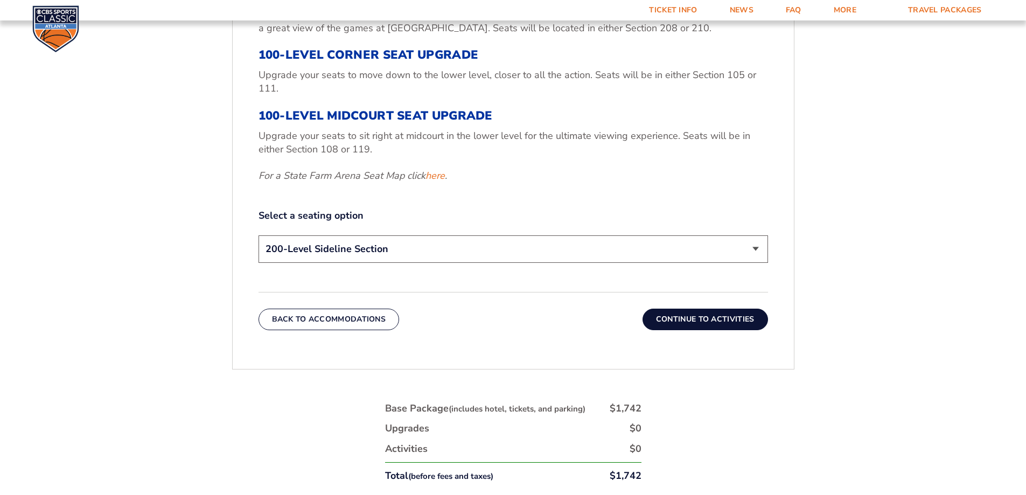
scroll to position [557, 0]
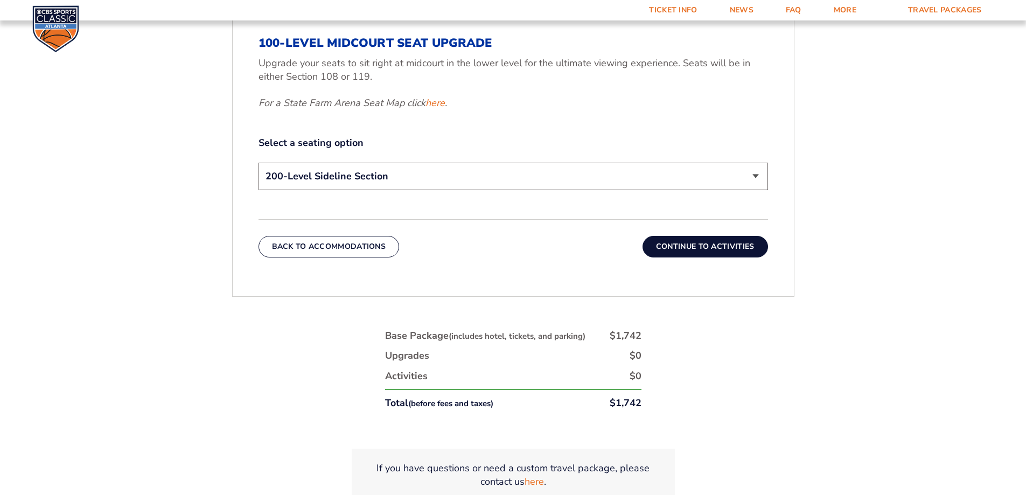
click at [421, 176] on select "200-Level Sideline Section 100-Level Corner Seat Upgrade (+$120 per person) 100…" at bounding box center [514, 176] width 510 height 27
select select "100-Level Midcourt Seat Upgrade"
click at [259, 163] on select "200-Level Sideline Section 100-Level Corner Seat Upgrade (+$120 per person) 100…" at bounding box center [514, 176] width 510 height 27
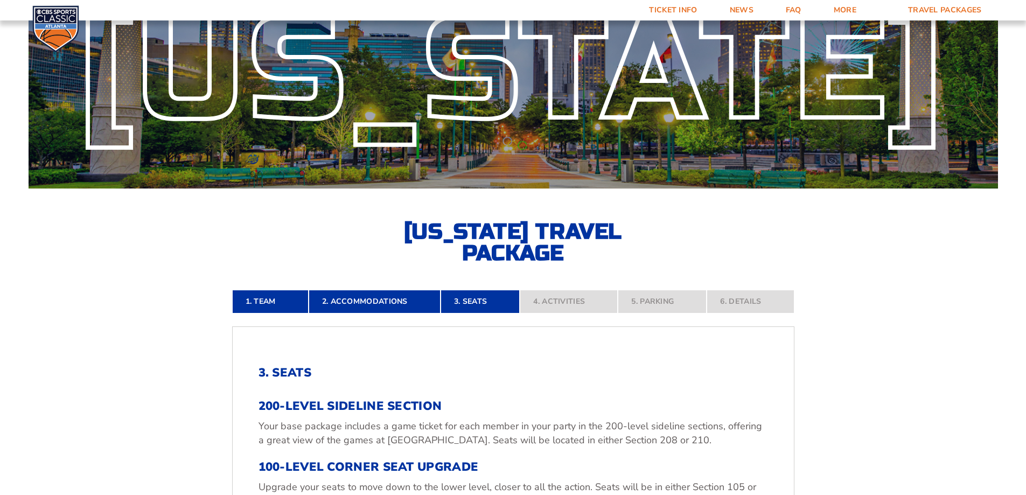
scroll to position [342, 0]
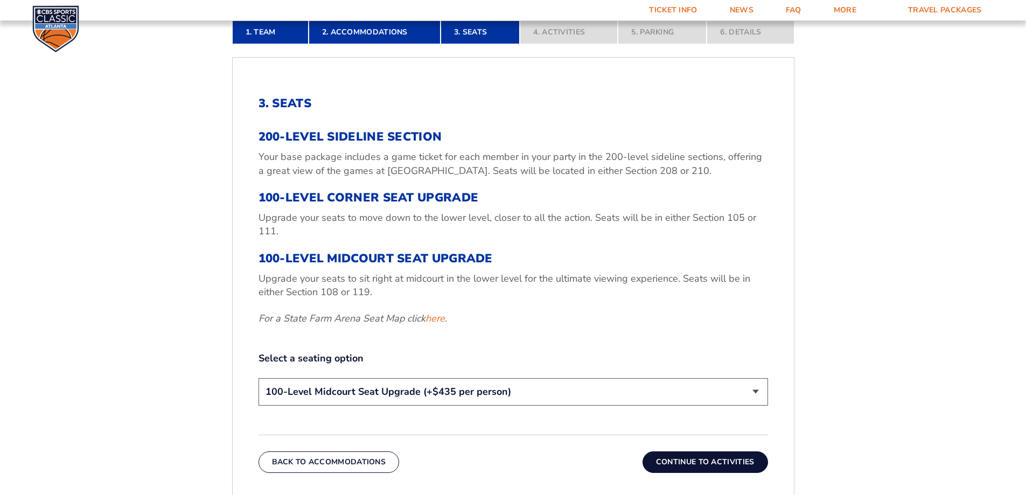
click at [699, 460] on button "Continue To Activities" at bounding box center [706, 462] width 126 height 22
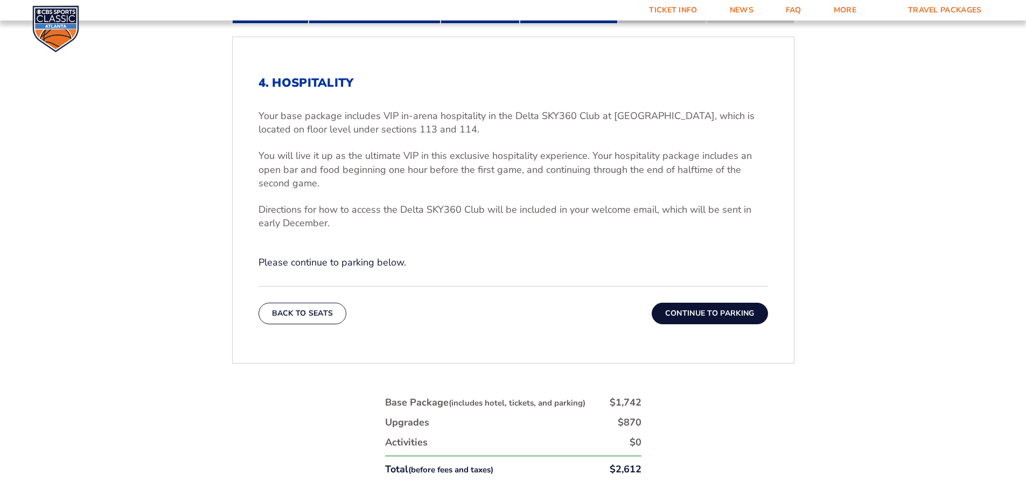
scroll to position [396, 0]
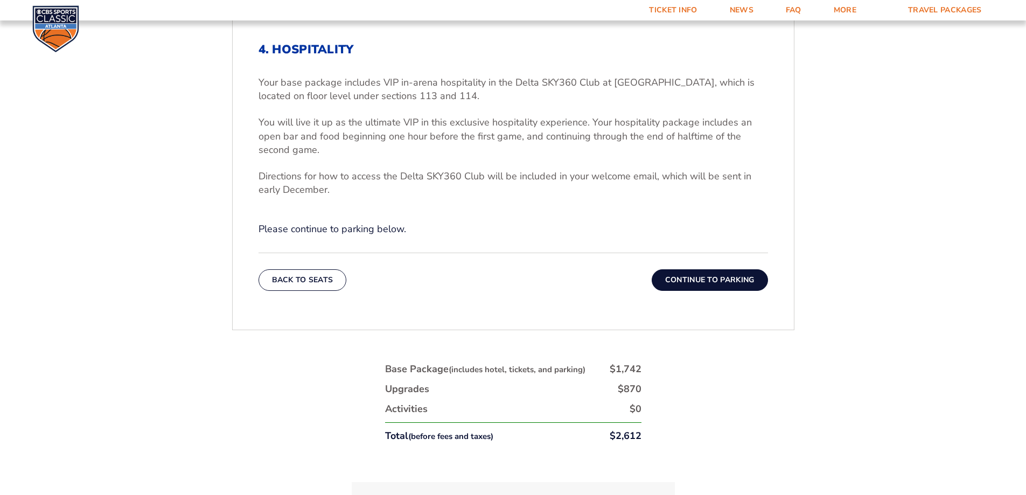
click at [681, 280] on button "Continue To Parking" at bounding box center [710, 280] width 116 height 22
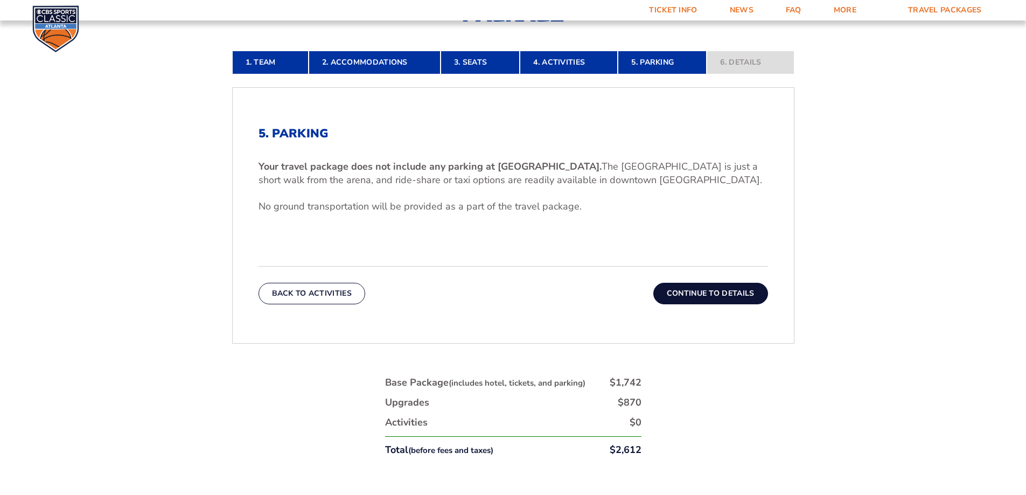
scroll to position [180, 0]
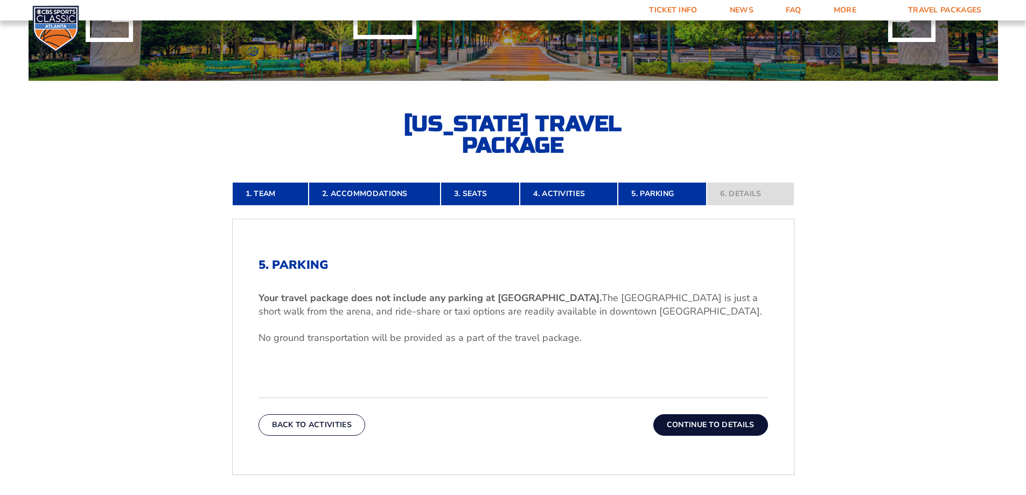
click at [703, 424] on button "Continue To Details" at bounding box center [710, 425] width 115 height 22
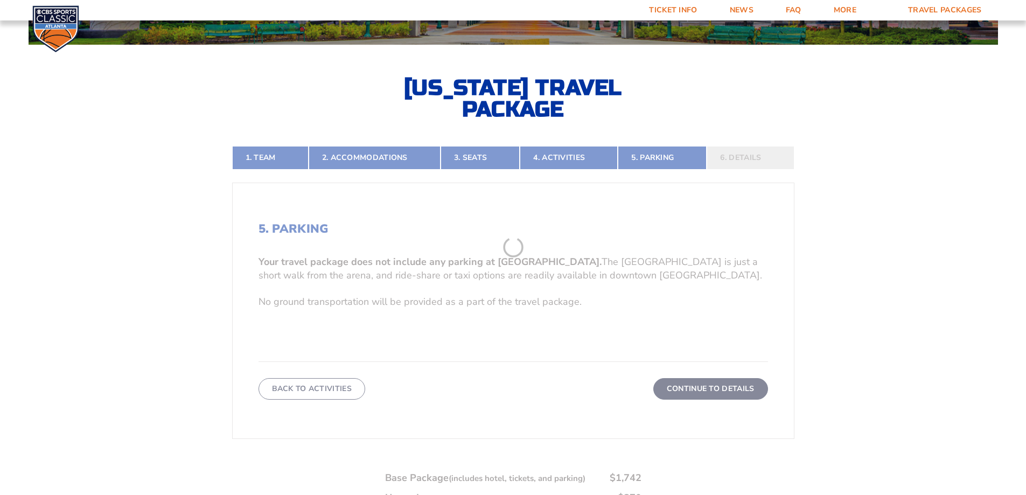
scroll to position [234, 0]
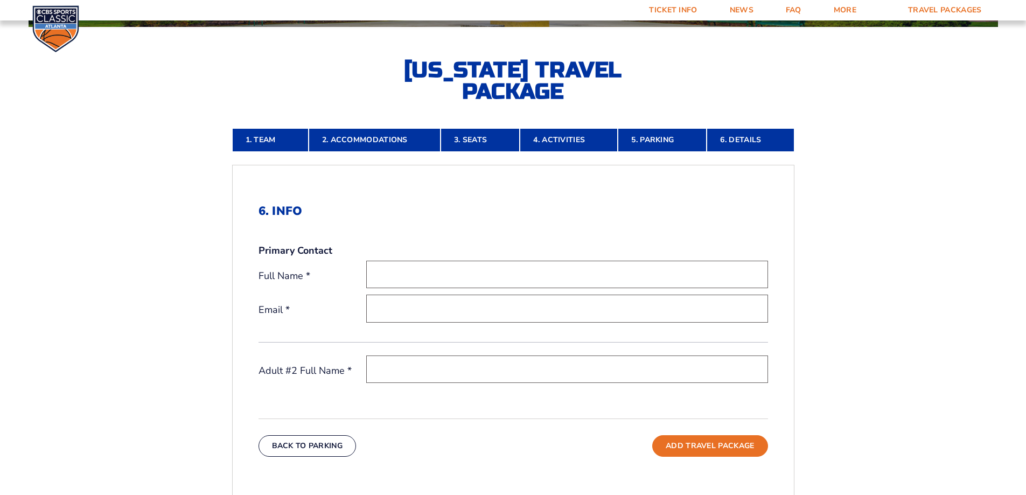
click at [448, 281] on input "text" at bounding box center [567, 274] width 402 height 27
type input "[PERSON_NAME]"
type input "[PERSON_NAME][EMAIL_ADDRESS][DOMAIN_NAME]"
type input "P"
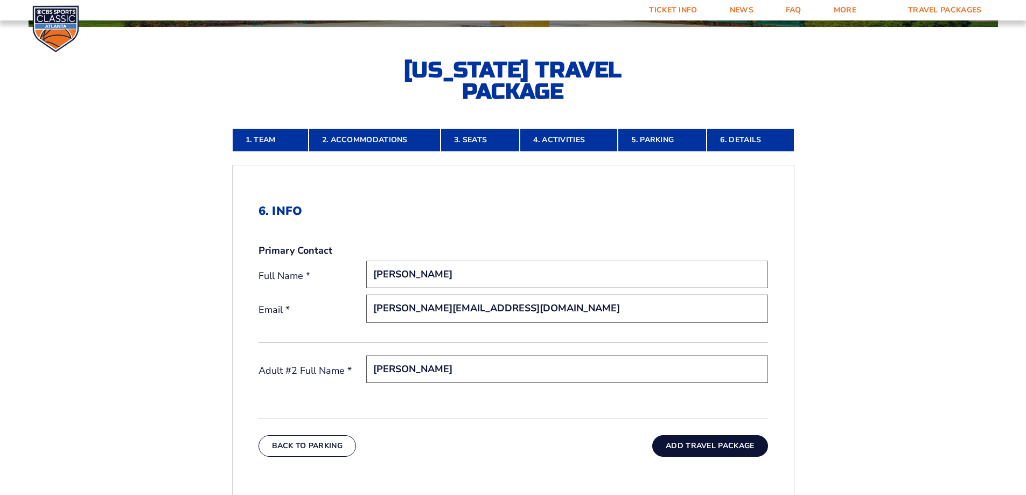
type input "[PERSON_NAME]"
click at [688, 448] on button "Add Travel Package" at bounding box center [709, 446] width 115 height 22
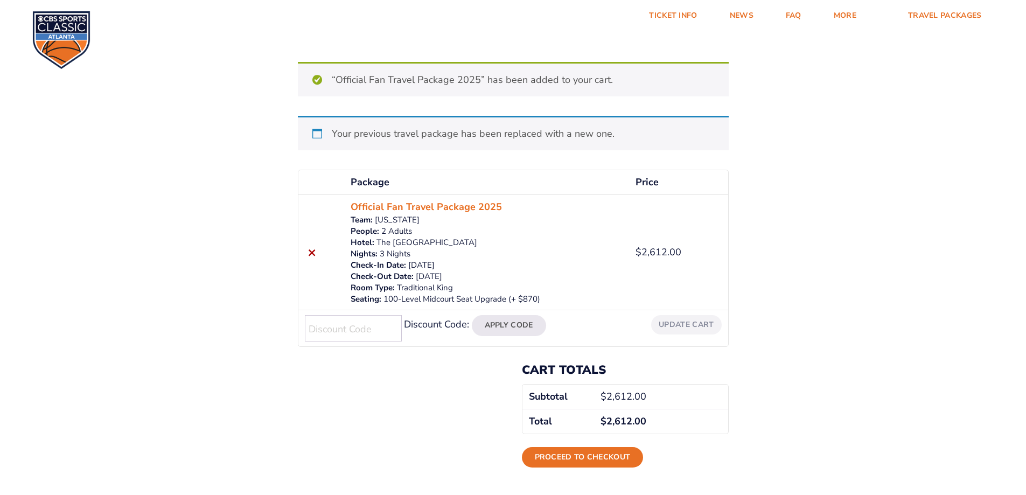
scroll to position [108, 0]
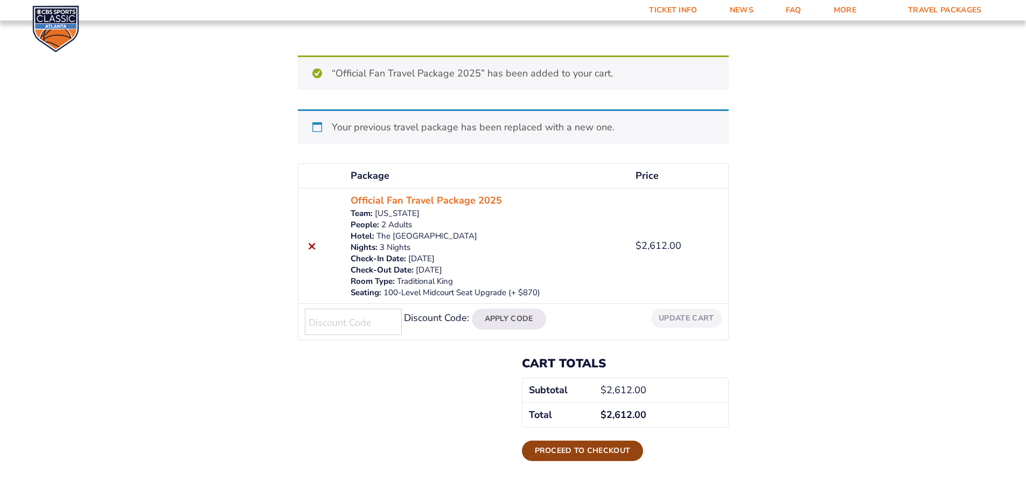
click at [602, 457] on link "Proceed to checkout" at bounding box center [583, 451] width 122 height 20
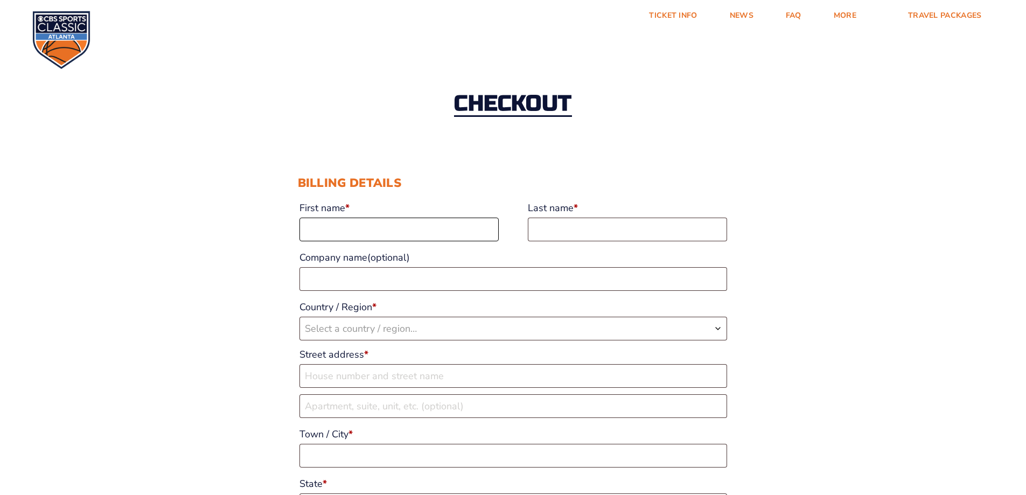
click at [476, 235] on input "First name *" at bounding box center [398, 230] width 199 height 24
type input "Brian"
type input "Whittaker"
type input "W"
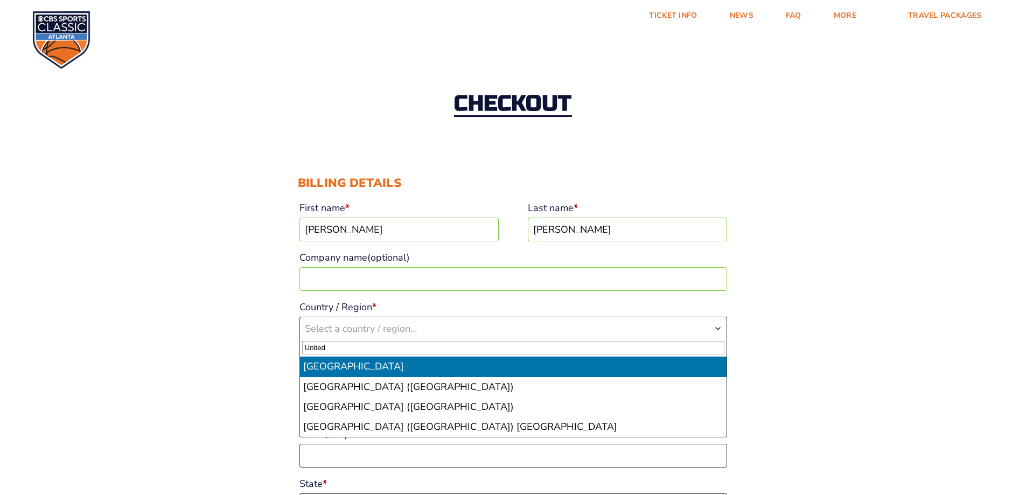
type input "United"
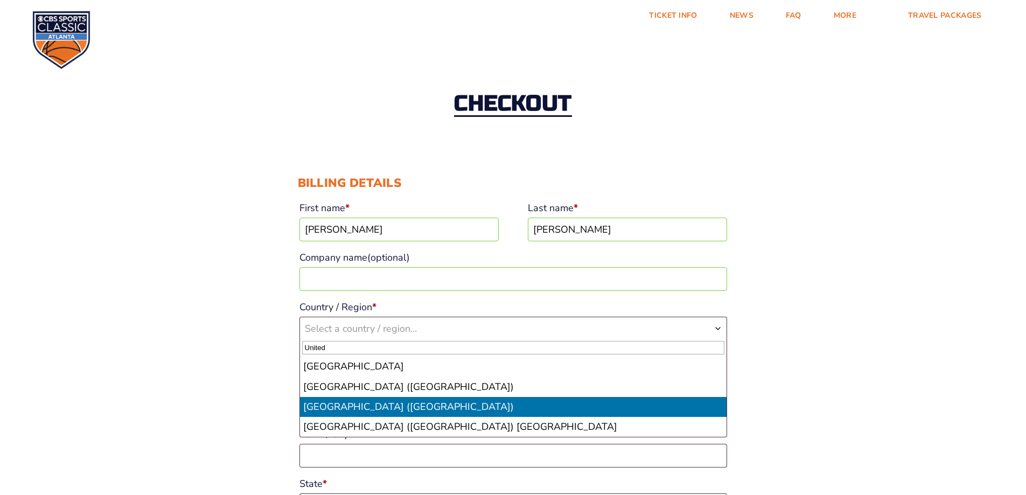
select select "US"
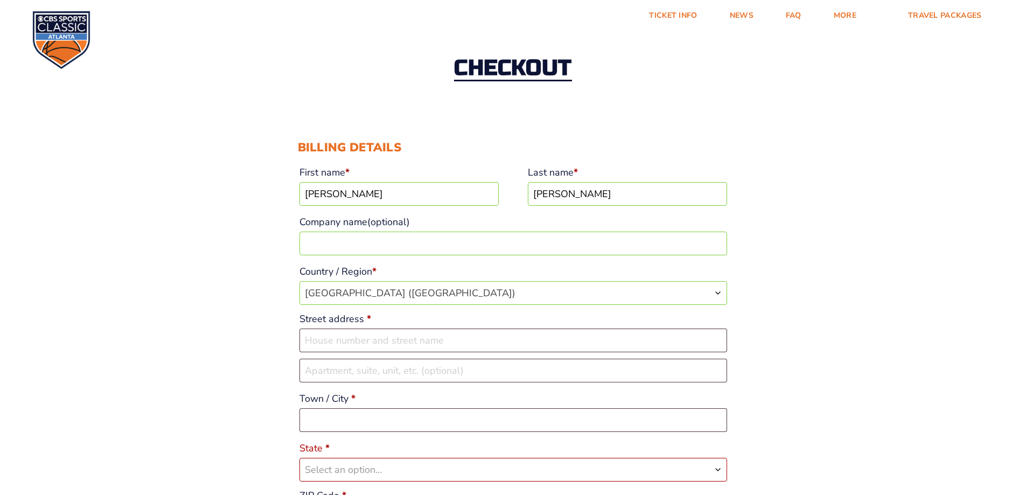
scroll to position [54, 0]
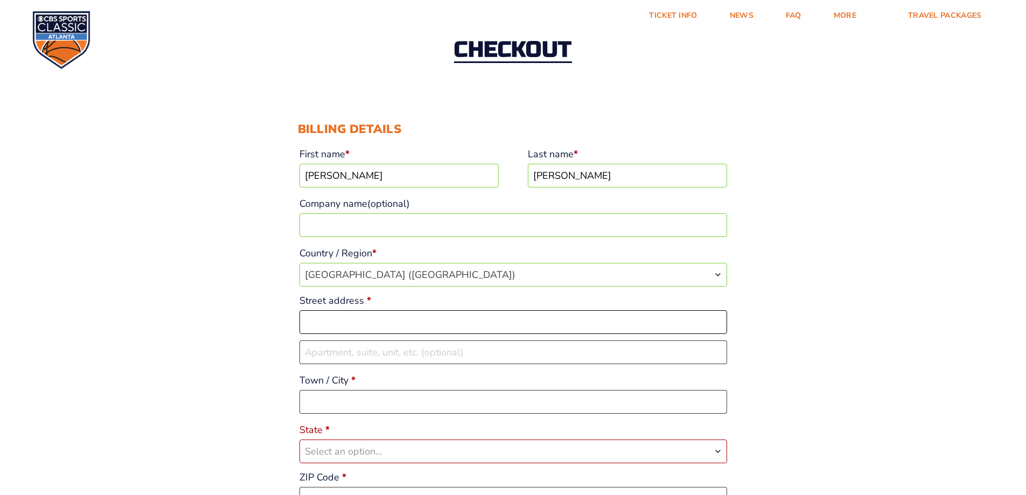
click at [374, 325] on input "Street address *" at bounding box center [513, 322] width 428 height 24
type input "[STREET_ADDRESS]"
type input "S"
type input "Unit 5"
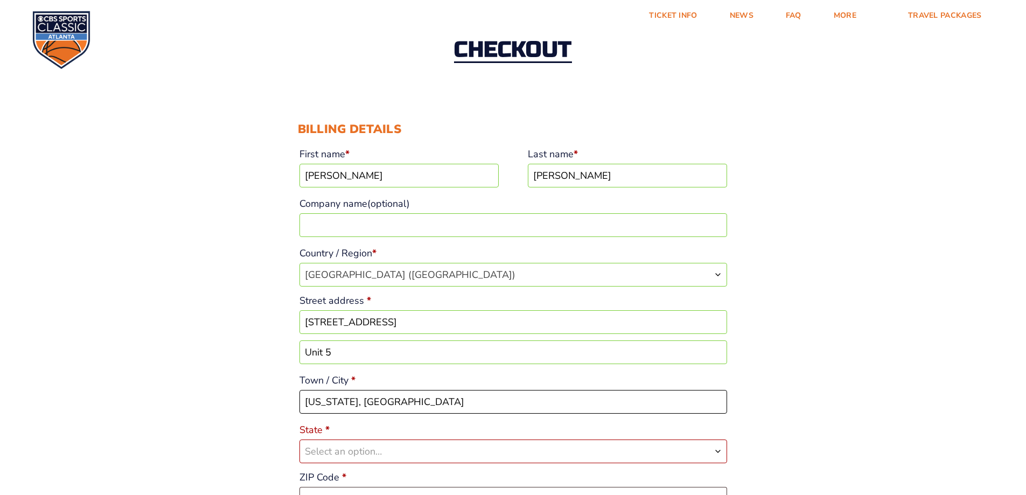
type input "Washington, DC"
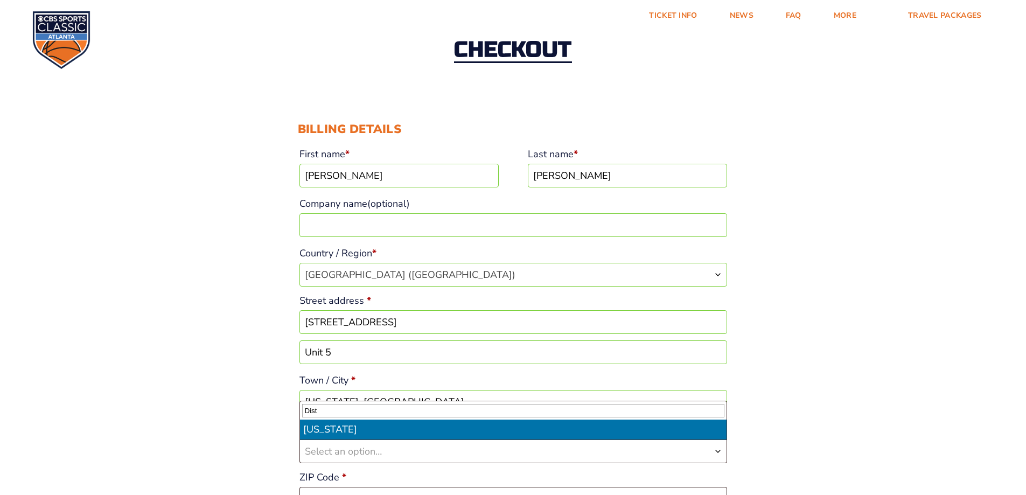
type input "Dist"
select select "DC"
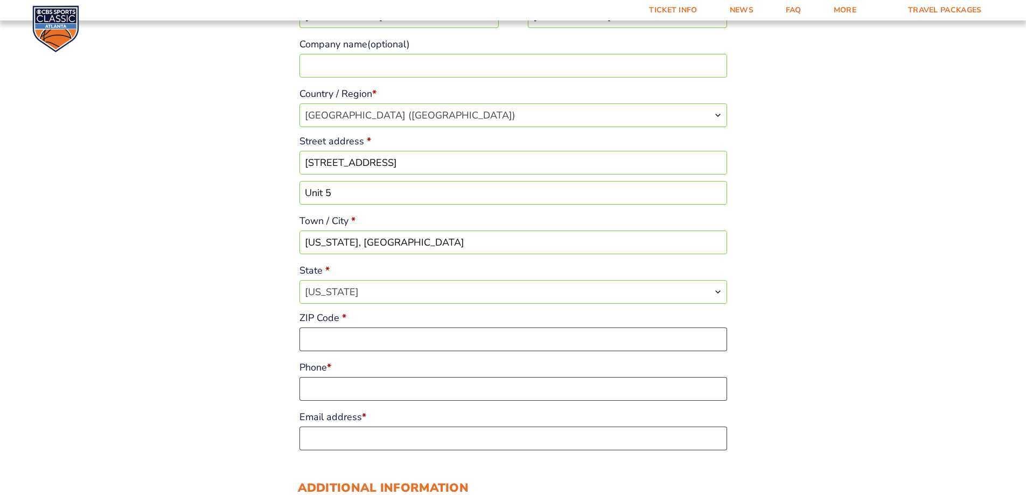
scroll to position [215, 0]
click at [356, 333] on input "ZIP Code *" at bounding box center [513, 337] width 428 height 24
type input "20010"
click at [342, 382] on input "Phone *" at bounding box center [513, 387] width 428 height 24
type input "2024710699"
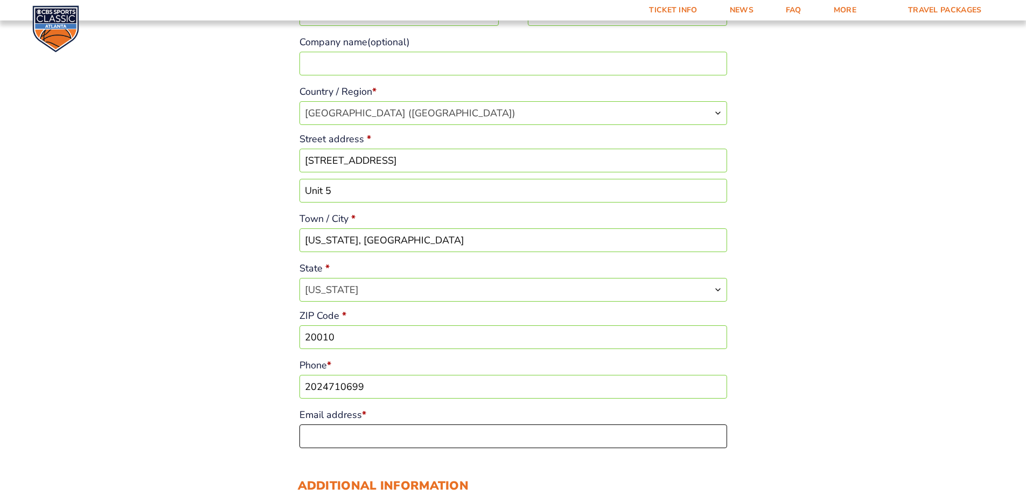
click at [347, 440] on input "Email address *" at bounding box center [513, 436] width 428 height 24
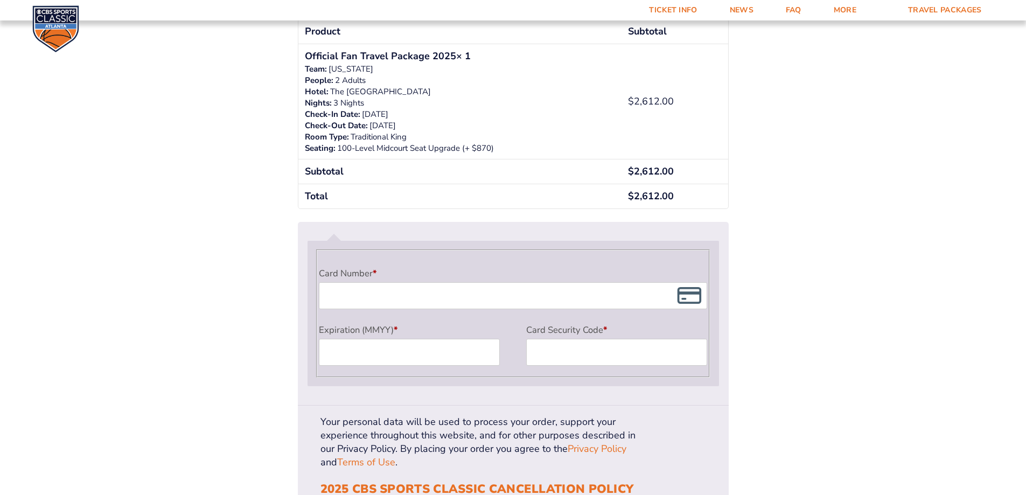
scroll to position [862, 0]
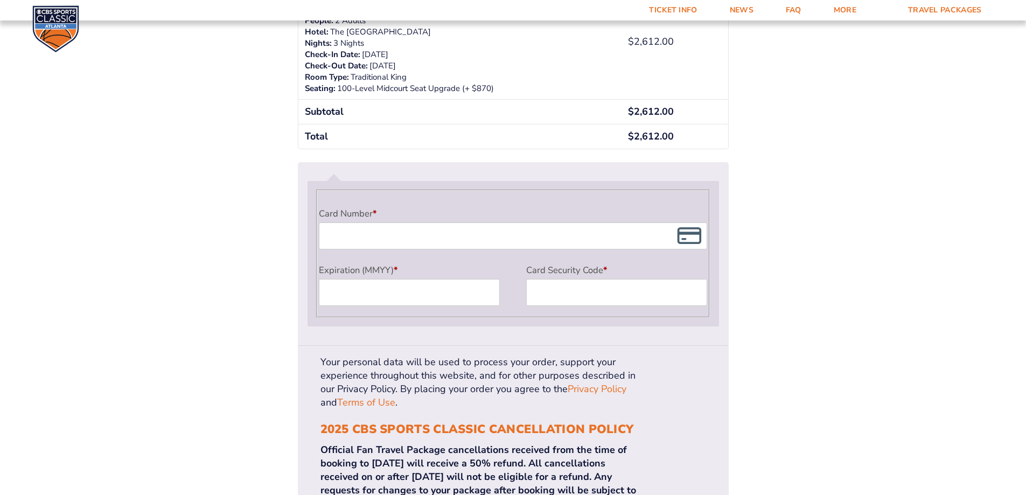
type input "[PERSON_NAME][EMAIL_ADDRESS][DOMAIN_NAME]"
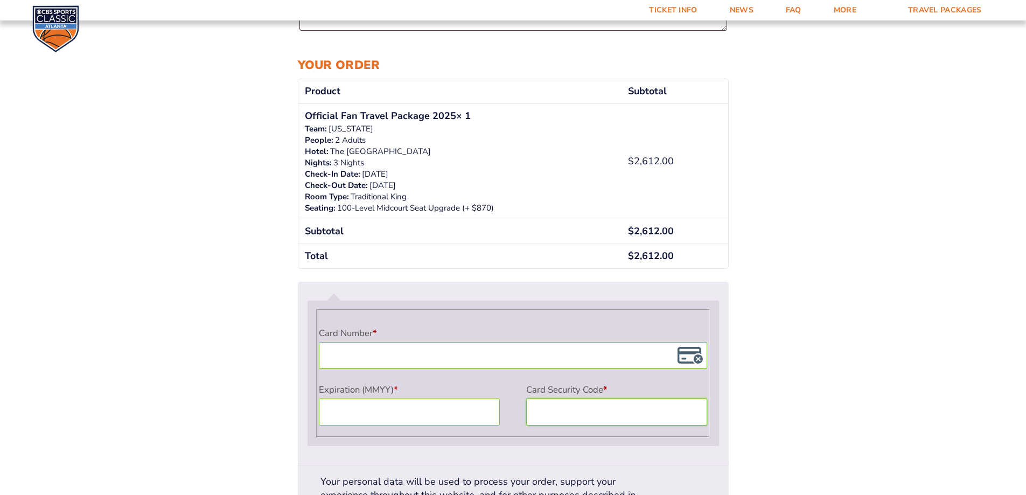
scroll to position [970, 0]
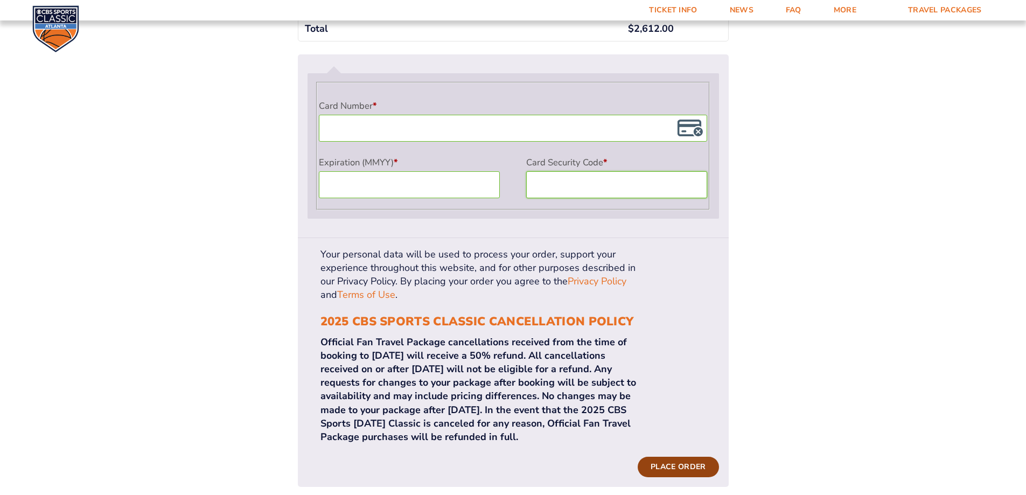
click at [671, 457] on button "Place order" at bounding box center [678, 467] width 81 height 20
